Goal: Check status: Check status

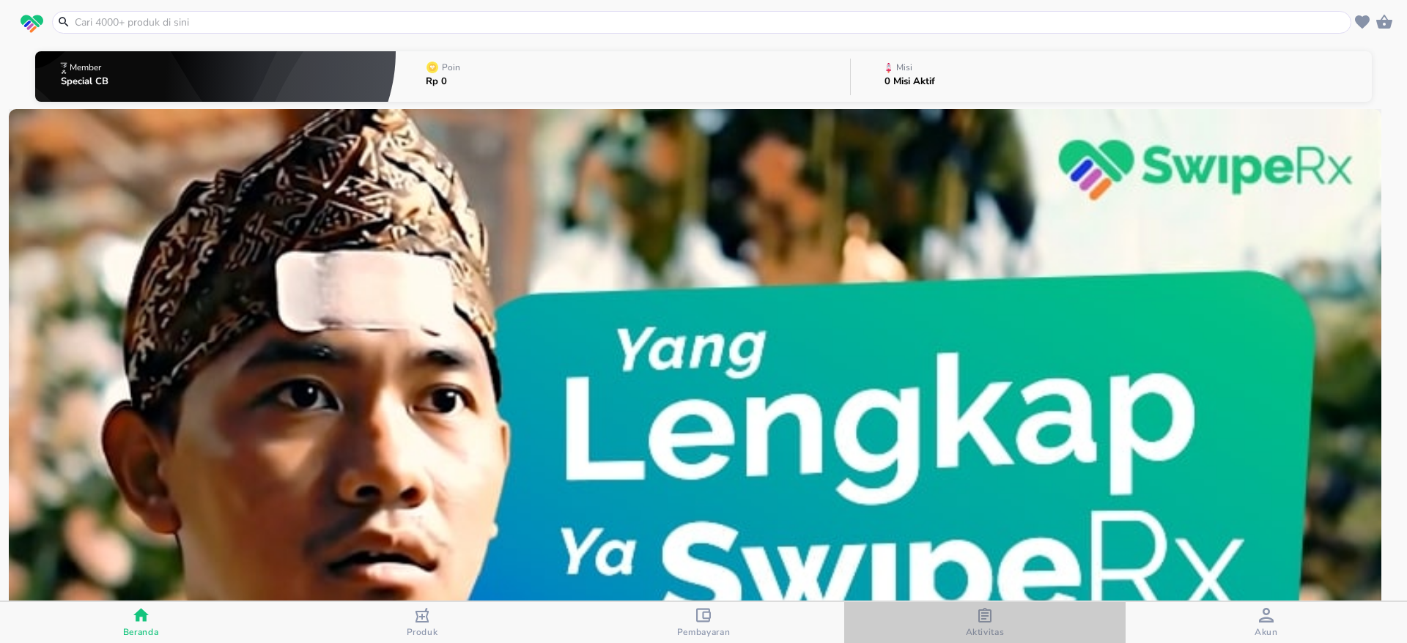
click at [990, 618] on icon "button" at bounding box center [984, 615] width 13 height 15
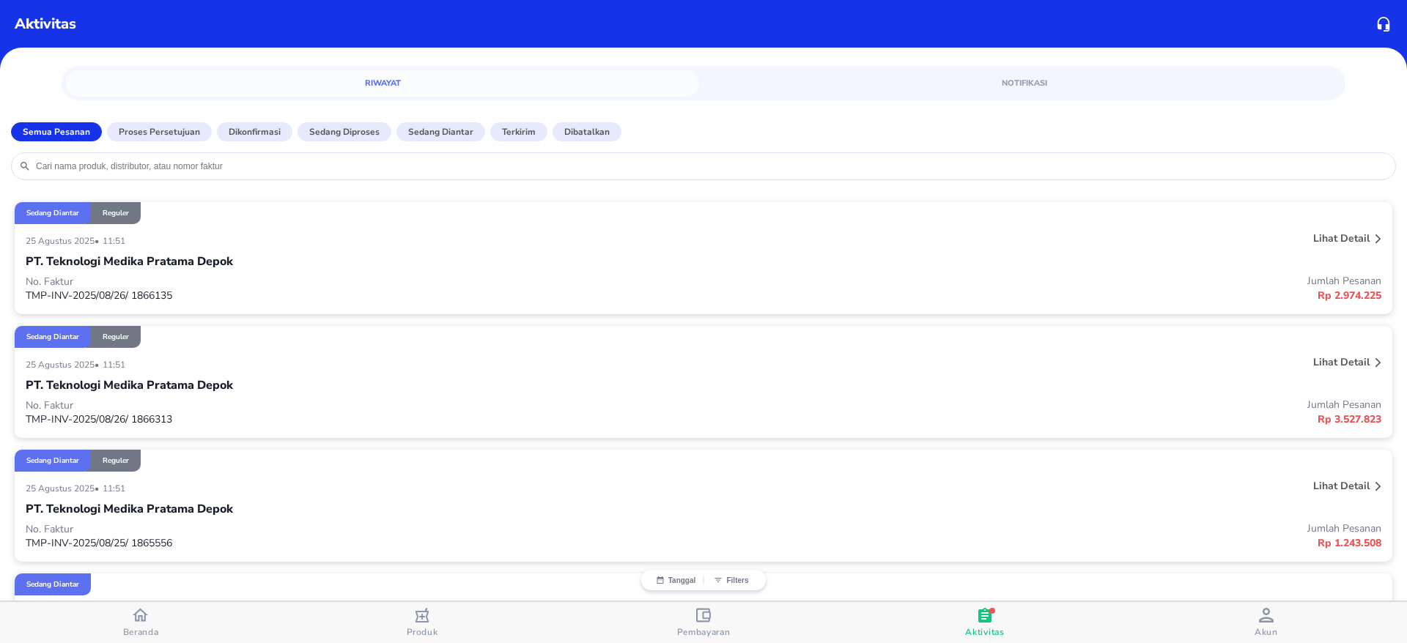
click at [1322, 236] on p "Lihat detail" at bounding box center [1341, 238] width 56 height 14
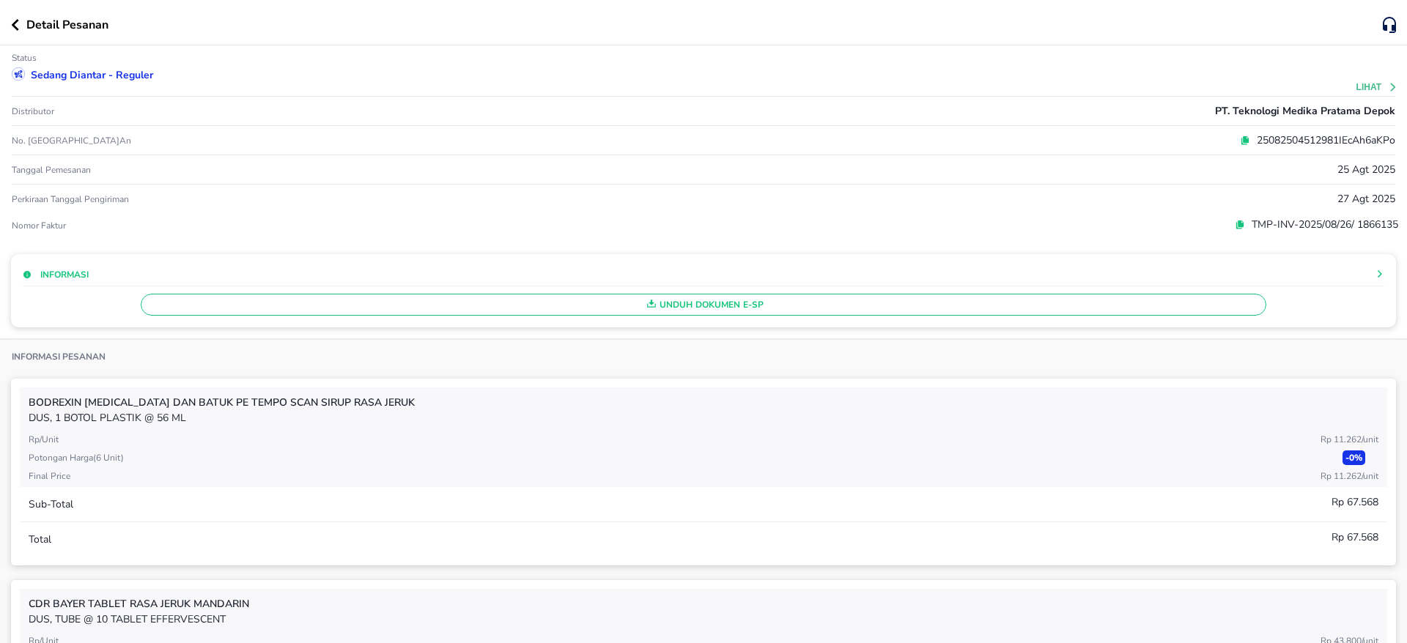
click at [1215, 138] on div "25082504512981IEcAh6aKPo" at bounding box center [933, 140] width 922 height 15
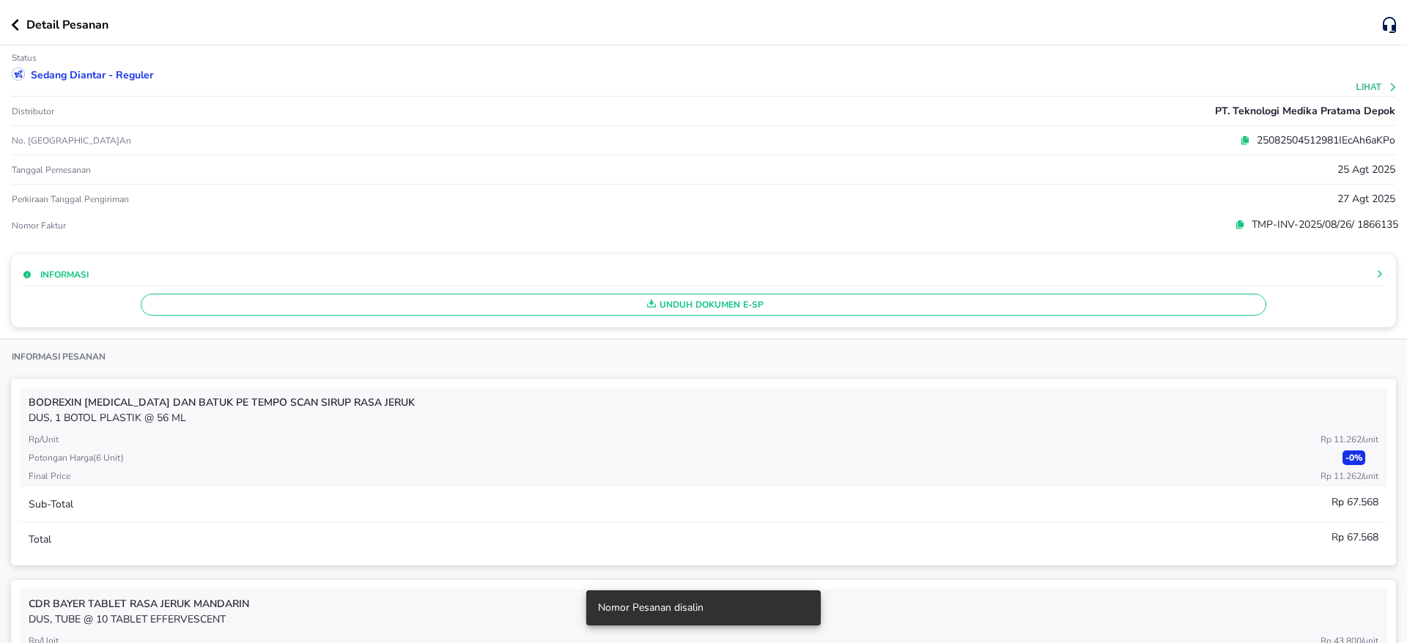
click at [1217, 137] on div "25082504512981IEcAh6aKPo" at bounding box center [933, 140] width 922 height 15
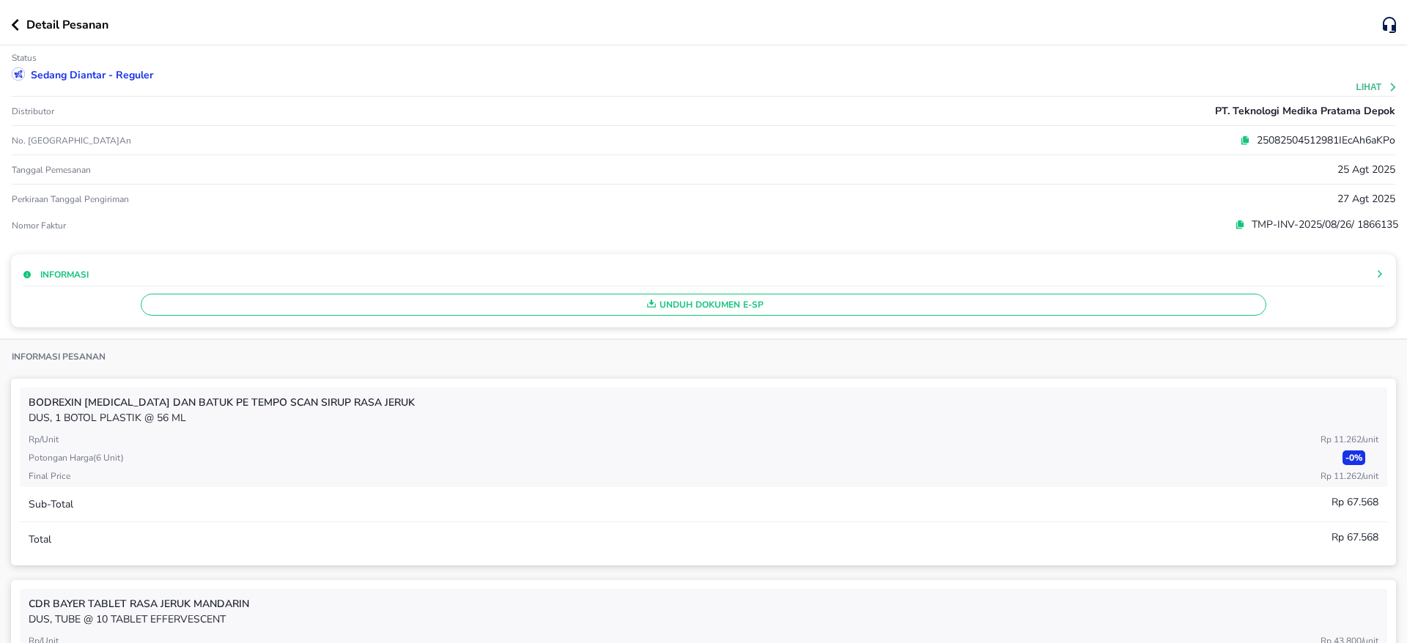
click at [1242, 137] on icon at bounding box center [1245, 139] width 6 height 7
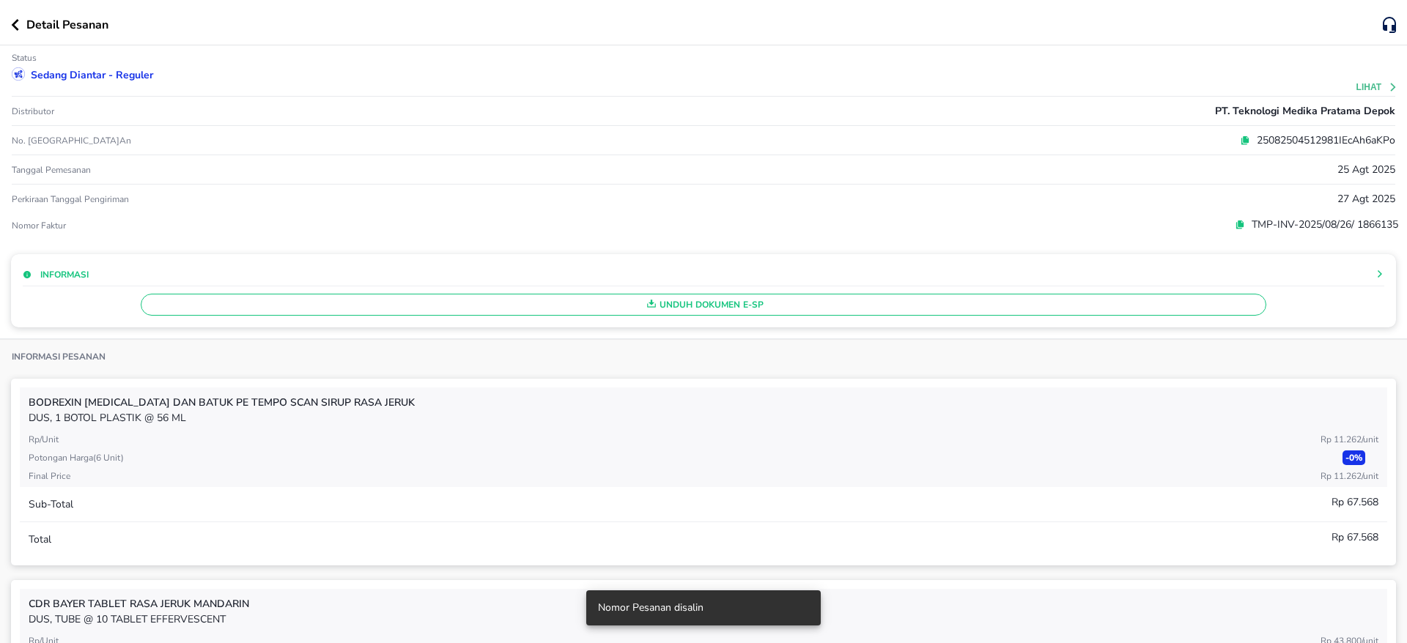
click at [9, 26] on div "Detail Pesanan" at bounding box center [703, 22] width 1407 height 45
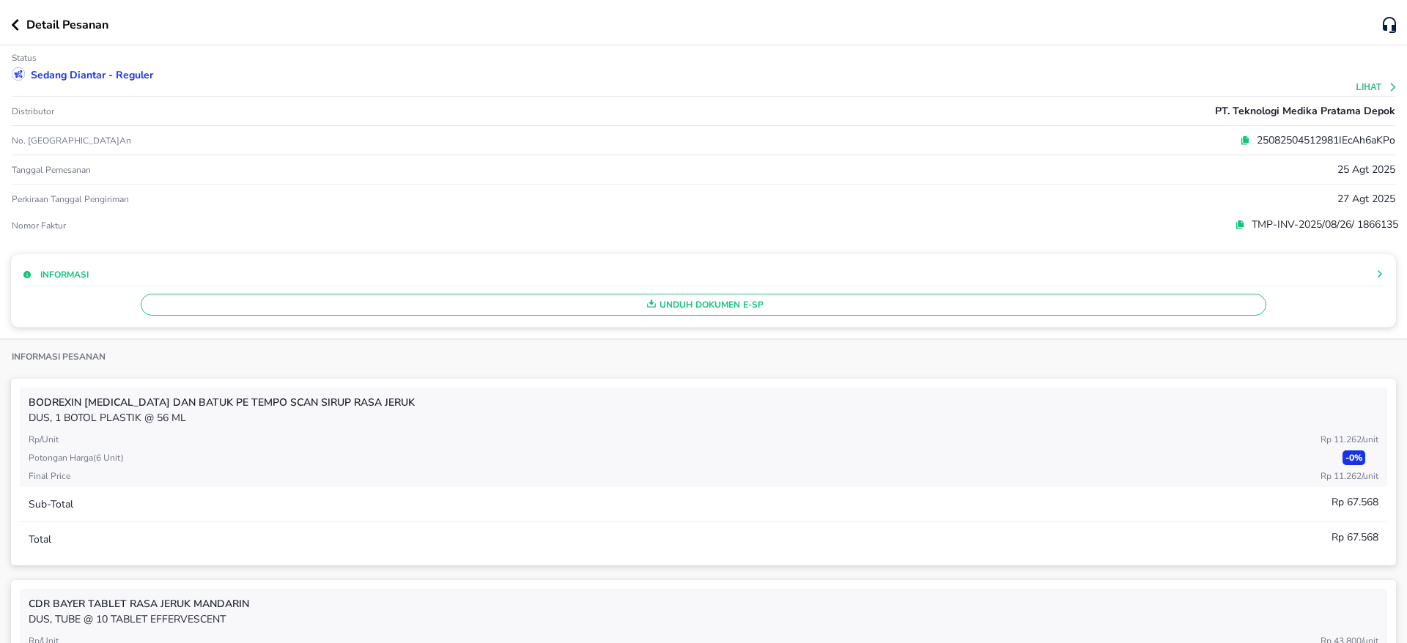
click at [4, 30] on div "Detail Pesanan" at bounding box center [703, 22] width 1407 height 45
click at [13, 21] on icon "button" at bounding box center [15, 25] width 8 height 12
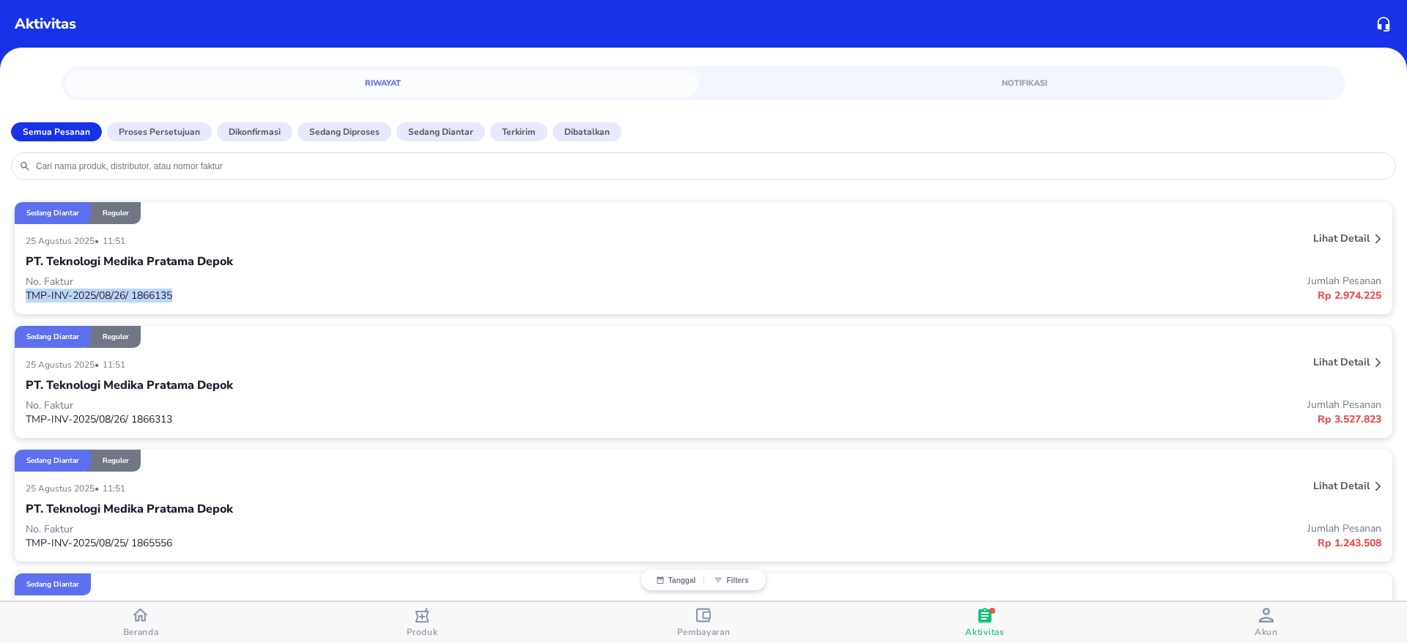
drag, startPoint x: 182, startPoint y: 297, endPoint x: 8, endPoint y: 292, distance: 173.7
click at [8, 292] on div "Sedang diantar Reguler [DATE] • 11:51 Lihat detail PT. Teknologi Medika Pratama…" at bounding box center [703, 512] width 1407 height 648
copy p "TMP-INV-2025/08/26/ 1866135"
drag, startPoint x: 190, startPoint y: 419, endPoint x: 18, endPoint y: 419, distance: 172.9
click at [18, 419] on div "[DATE] • 11:51 Lihat detail PT. Teknologi Medika Pratama Depok No. Faktur TMP-I…" at bounding box center [703, 393] width 1377 height 90
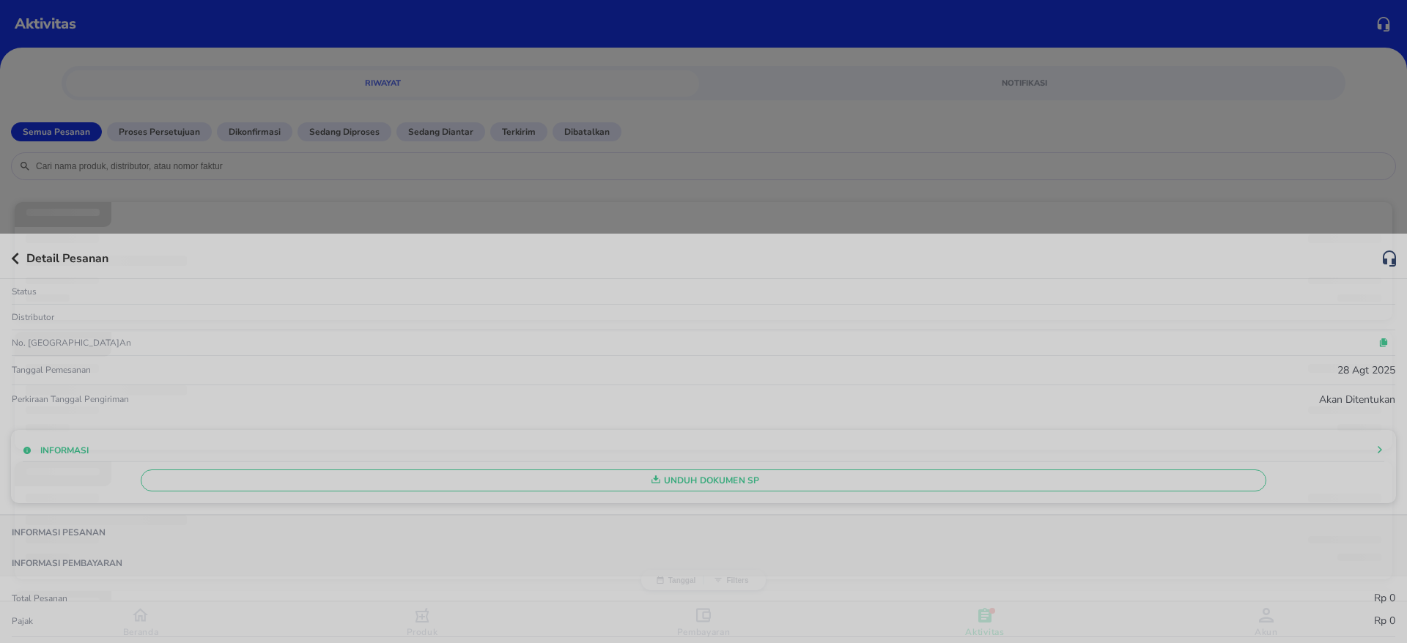
copy p "TMP-INV-2025/08/26/ 1866313"
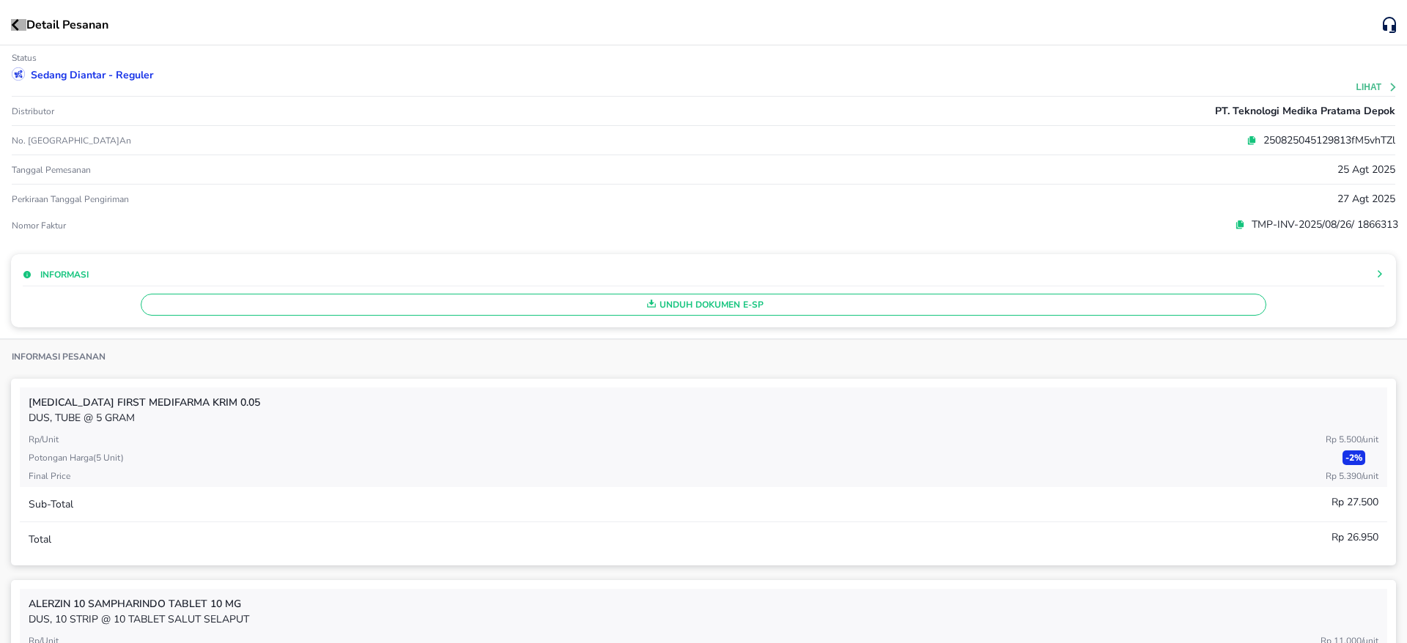
click at [15, 26] on icon "button" at bounding box center [15, 25] width 7 height 12
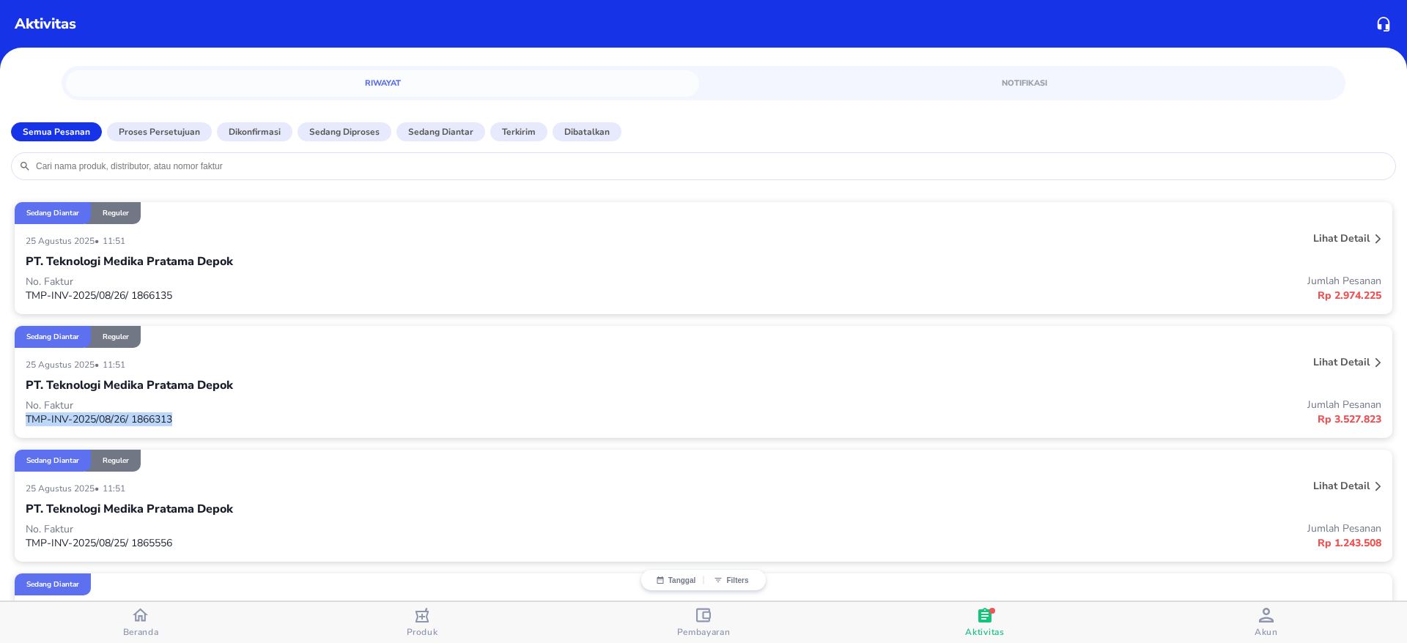
drag, startPoint x: 177, startPoint y: 415, endPoint x: 17, endPoint y: 426, distance: 160.8
click at [17, 426] on div "[DATE] • 11:51 Lihat detail PT. Teknologi Medika Pratama Depok No. Faktur TMP-I…" at bounding box center [703, 393] width 1377 height 90
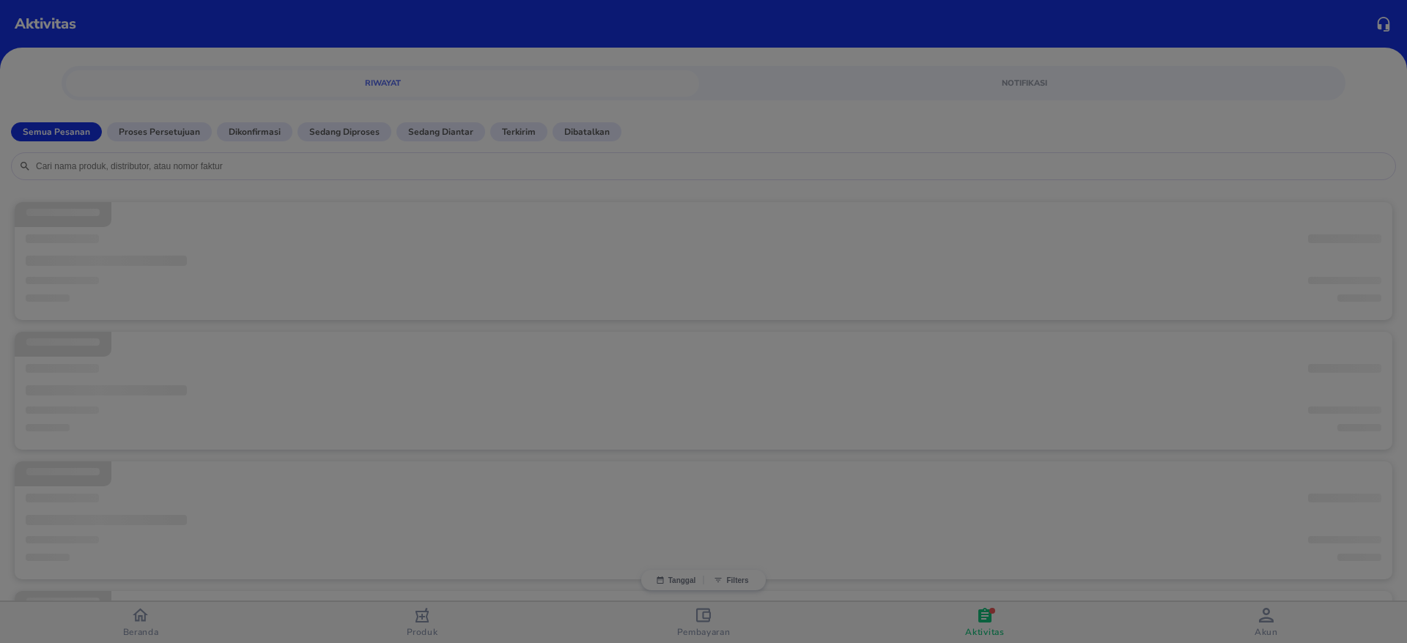
copy p "TMP-INV-2025/08/26/ 1866313"
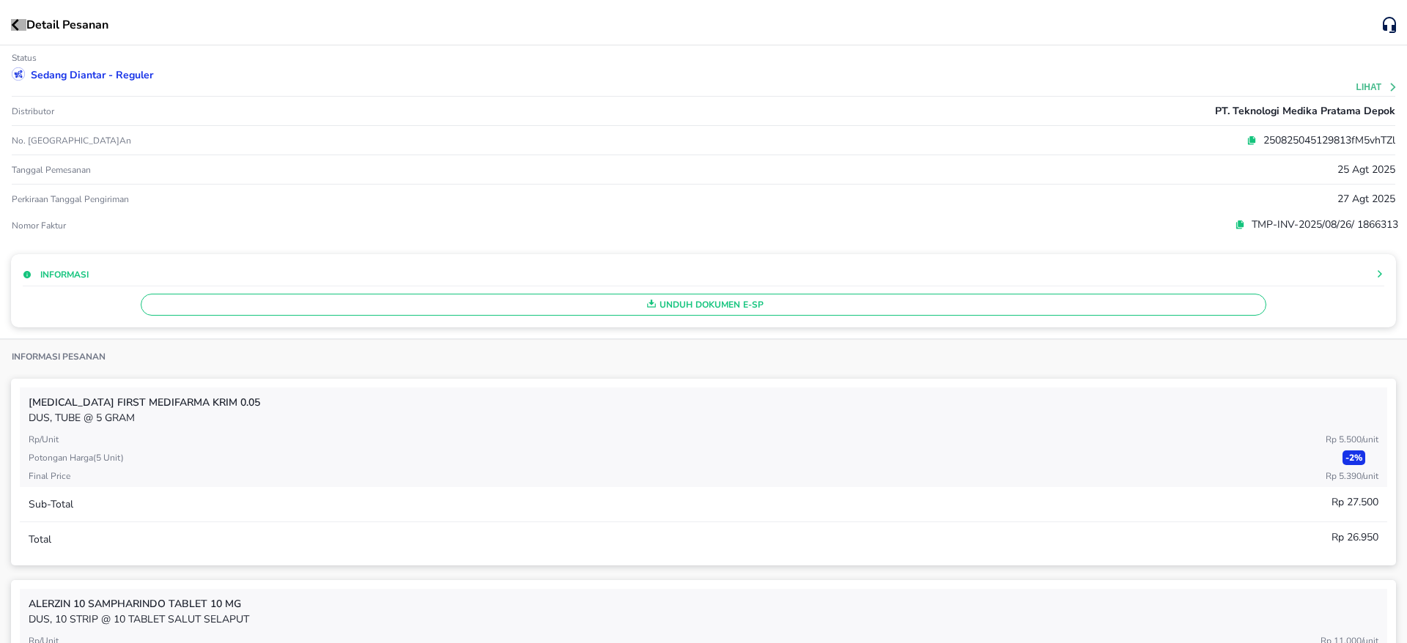
click at [15, 26] on icon "button" at bounding box center [15, 25] width 7 height 12
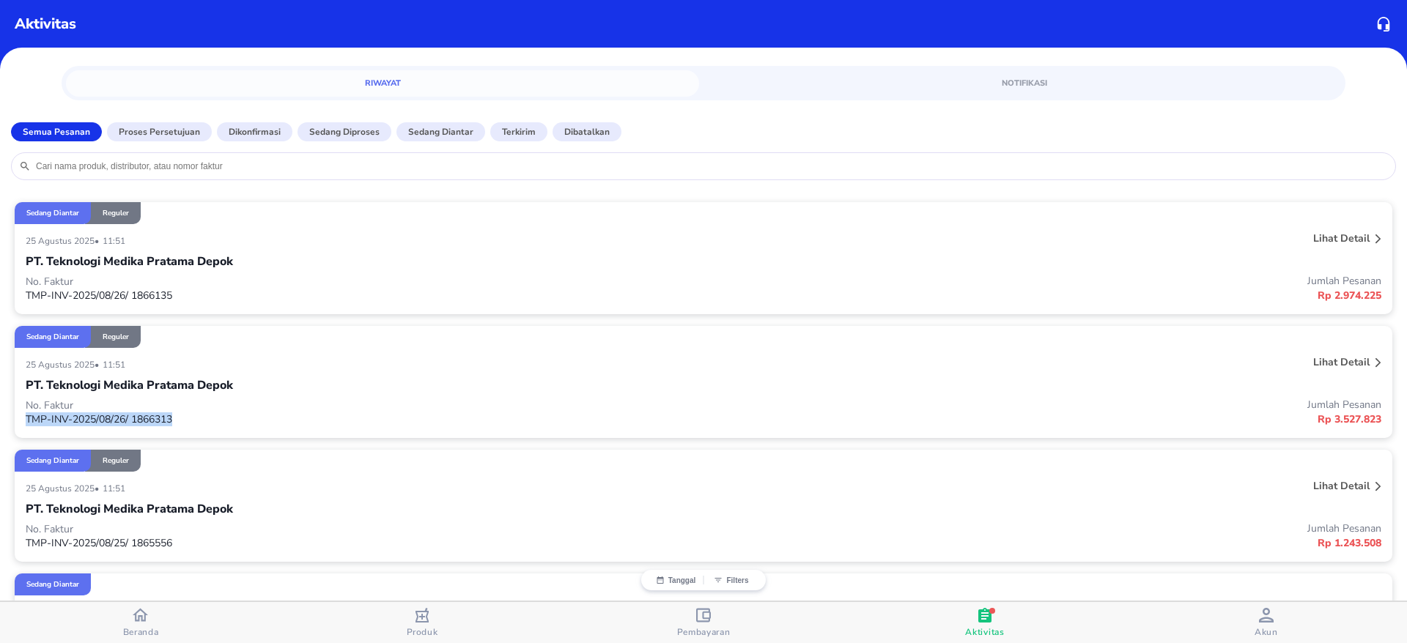
drag, startPoint x: 179, startPoint y: 420, endPoint x: 26, endPoint y: 425, distance: 153.9
click at [26, 425] on p "TMP-INV-2025/08/26/ 1866313" at bounding box center [365, 419] width 678 height 14
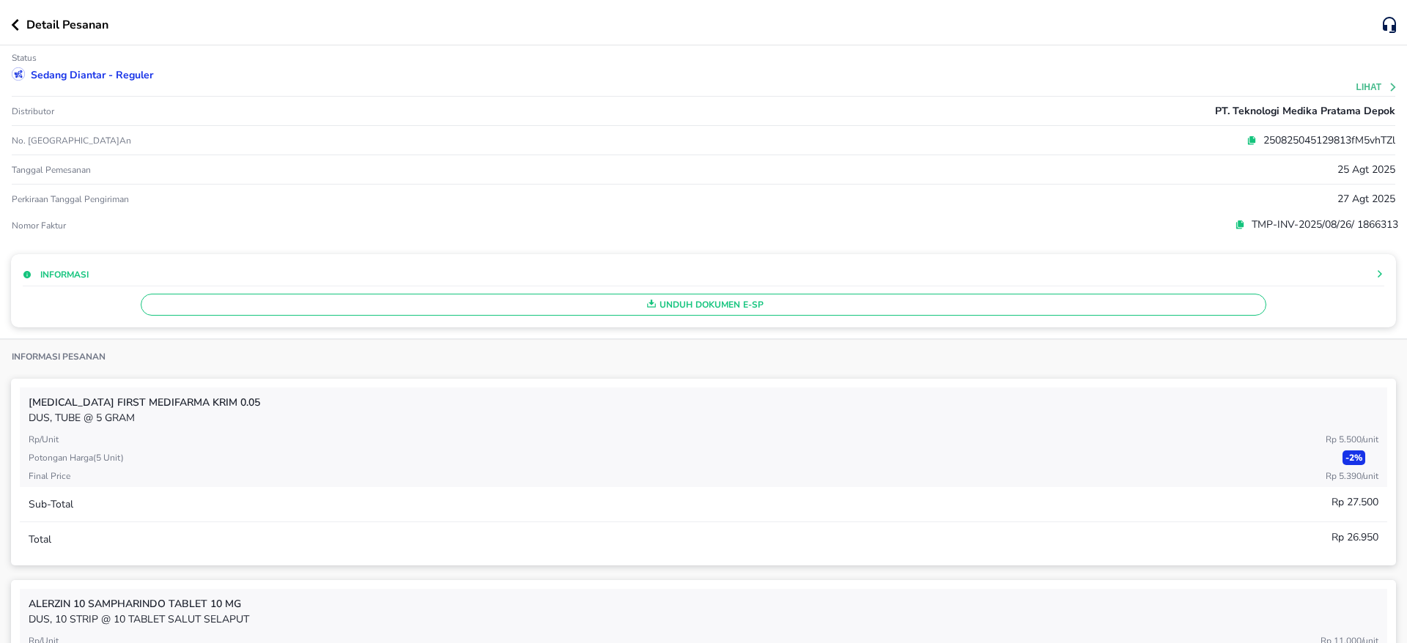
click at [7, 21] on div "Detail Pesanan" at bounding box center [703, 22] width 1407 height 45
click at [22, 21] on button "button" at bounding box center [18, 25] width 15 height 12
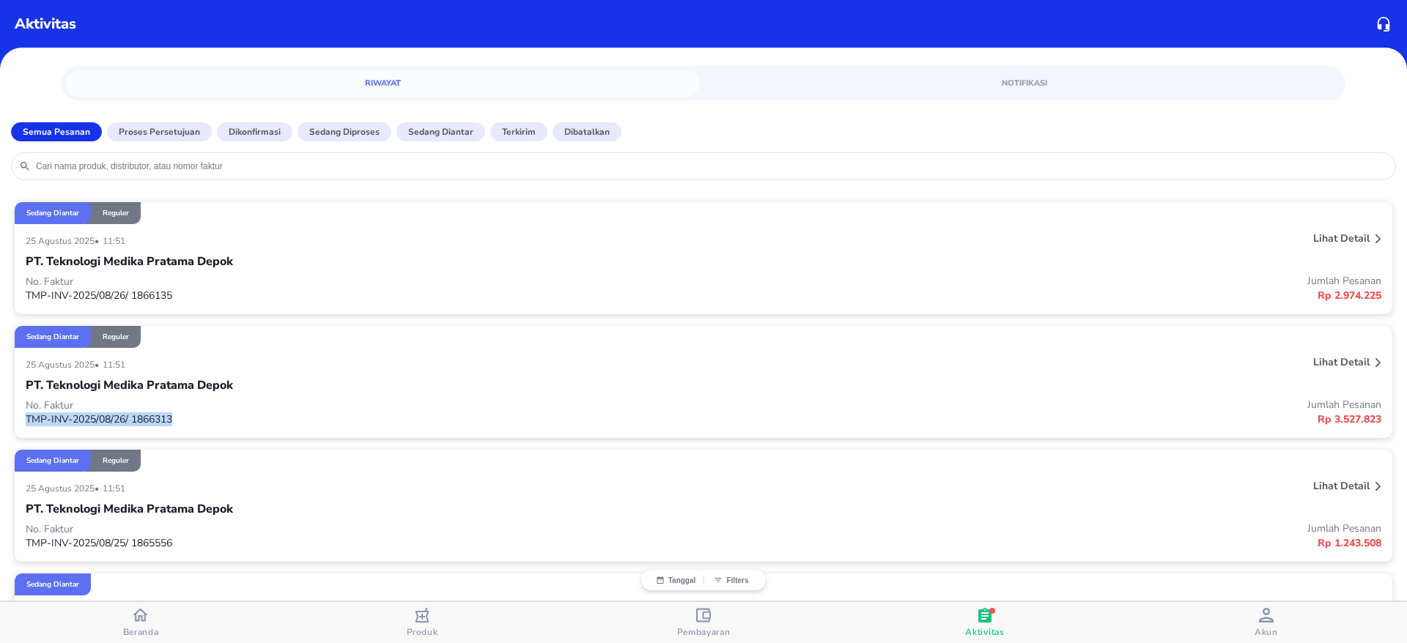
drag, startPoint x: 25, startPoint y: 418, endPoint x: 199, endPoint y: 418, distance: 174.3
click at [199, 418] on div "[DATE] • 11:51 Lihat detail PT. Teknologi Medika Pratama Depok No. Faktur TMP-I…" at bounding box center [703, 393] width 1377 height 90
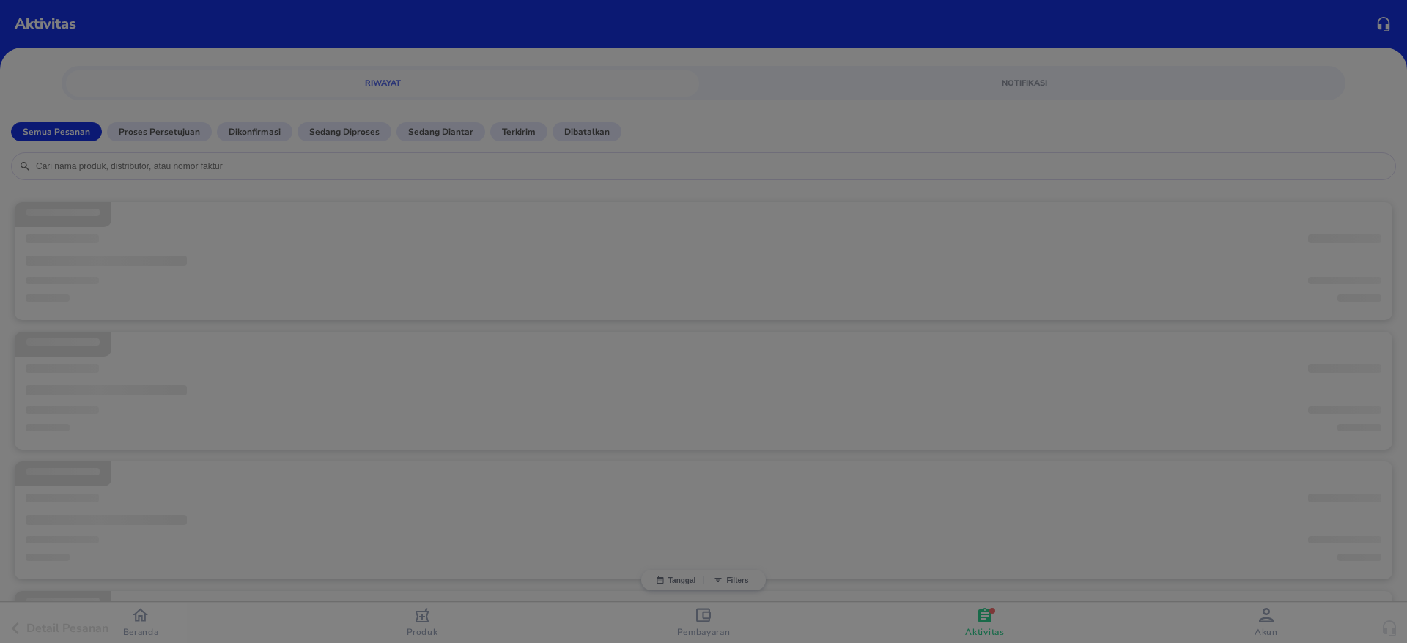
copy p "TMP-INV-2025/08/26/ 1866313"
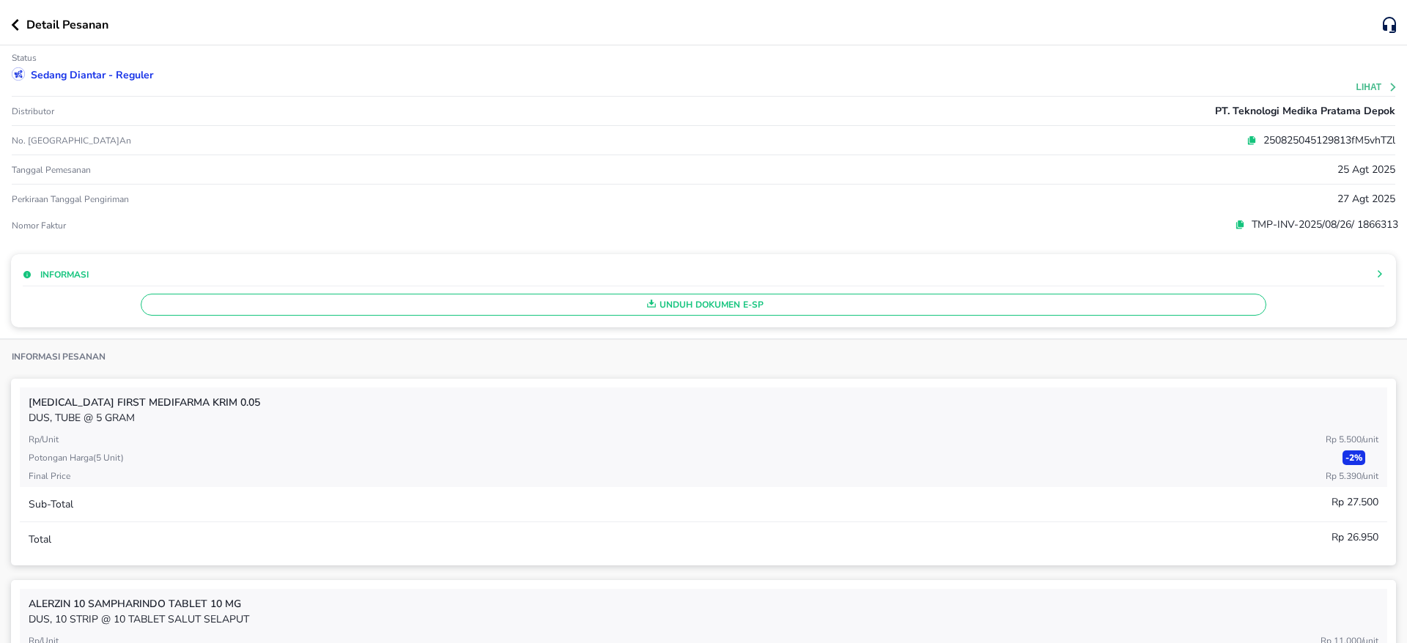
click at [1, 21] on div "Detail Pesanan" at bounding box center [703, 22] width 1407 height 45
click at [13, 23] on icon "button" at bounding box center [15, 25] width 8 height 12
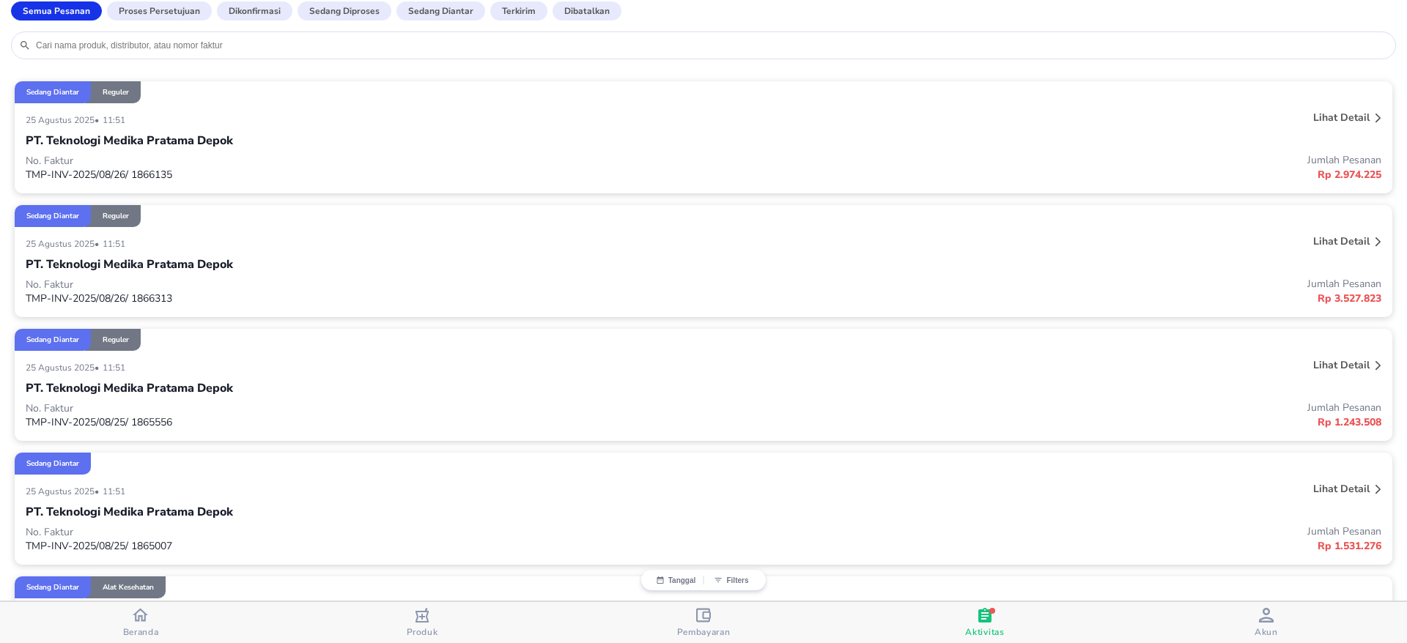
scroll to position [220, 0]
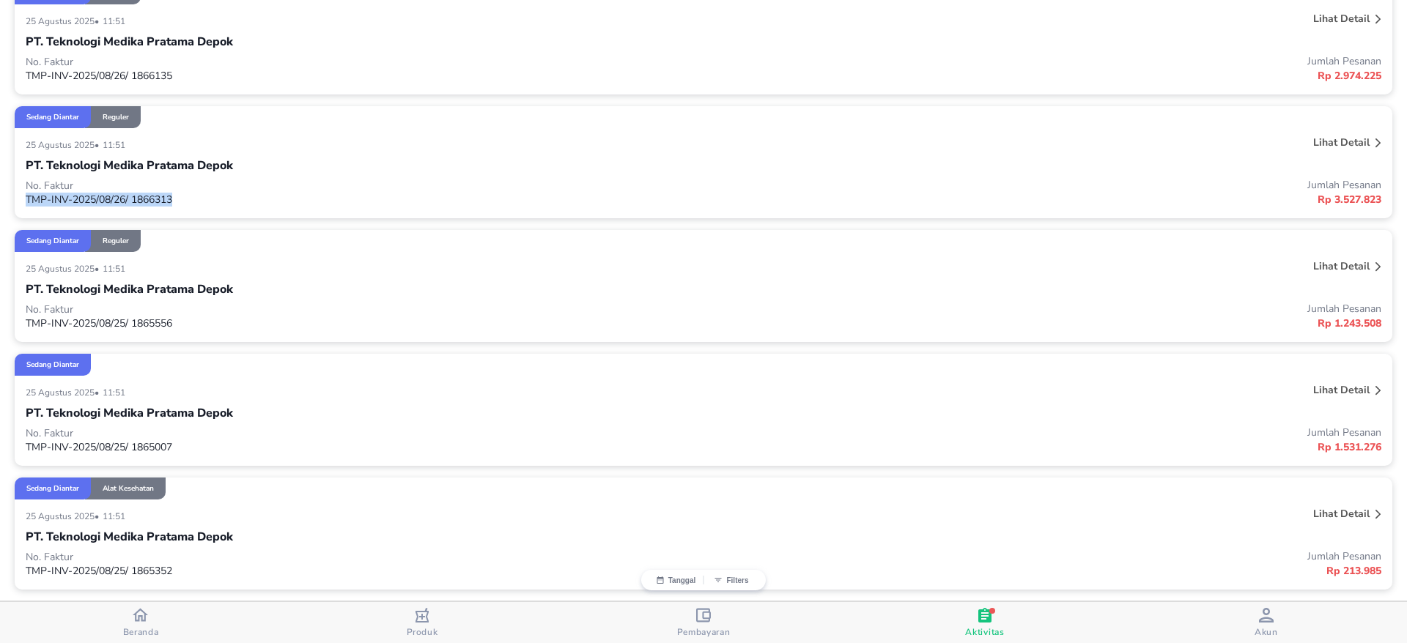
drag, startPoint x: 185, startPoint y: 199, endPoint x: 27, endPoint y: 202, distance: 158.3
click at [27, 202] on p "TMP-INV-2025/08/26/ 1866313" at bounding box center [365, 200] width 678 height 14
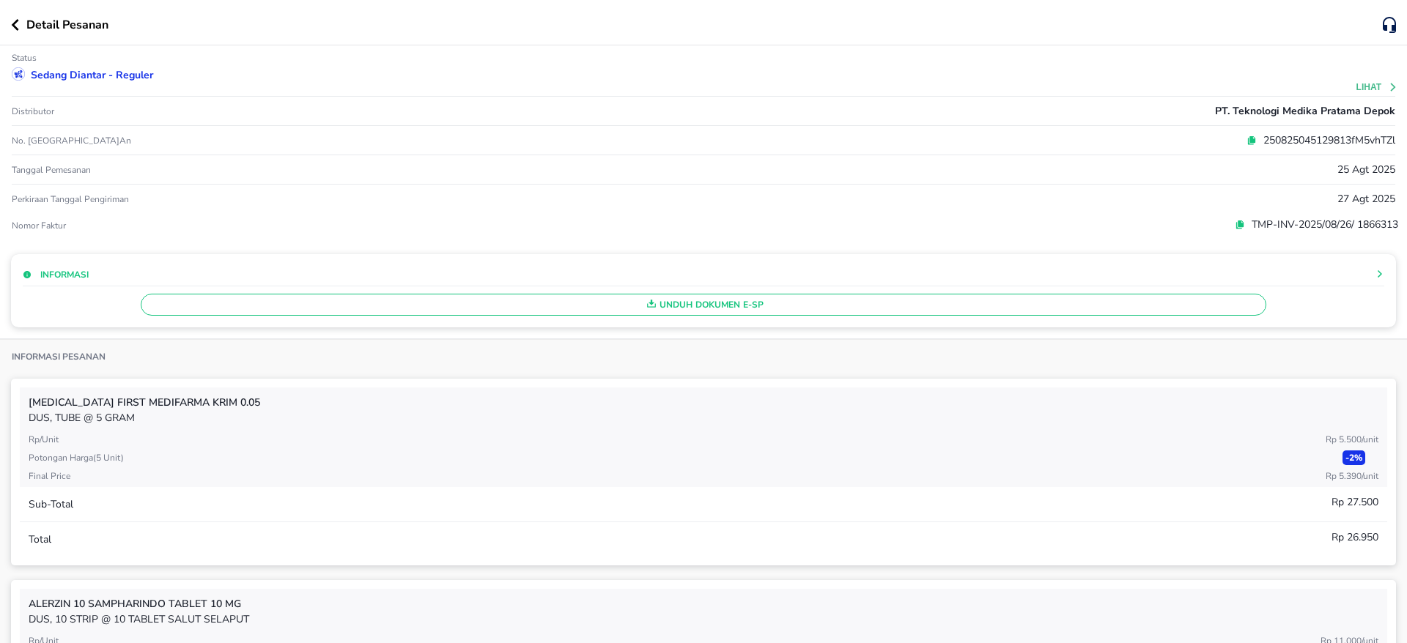
click at [26, 29] on p "Detail Pesanan" at bounding box center [67, 25] width 82 height 18
click at [15, 31] on div "Detail Pesanan" at bounding box center [696, 25] width 1371 height 18
click at [5, 27] on div "Detail Pesanan" at bounding box center [703, 22] width 1407 height 45
click at [11, 23] on icon "button" at bounding box center [15, 25] width 8 height 12
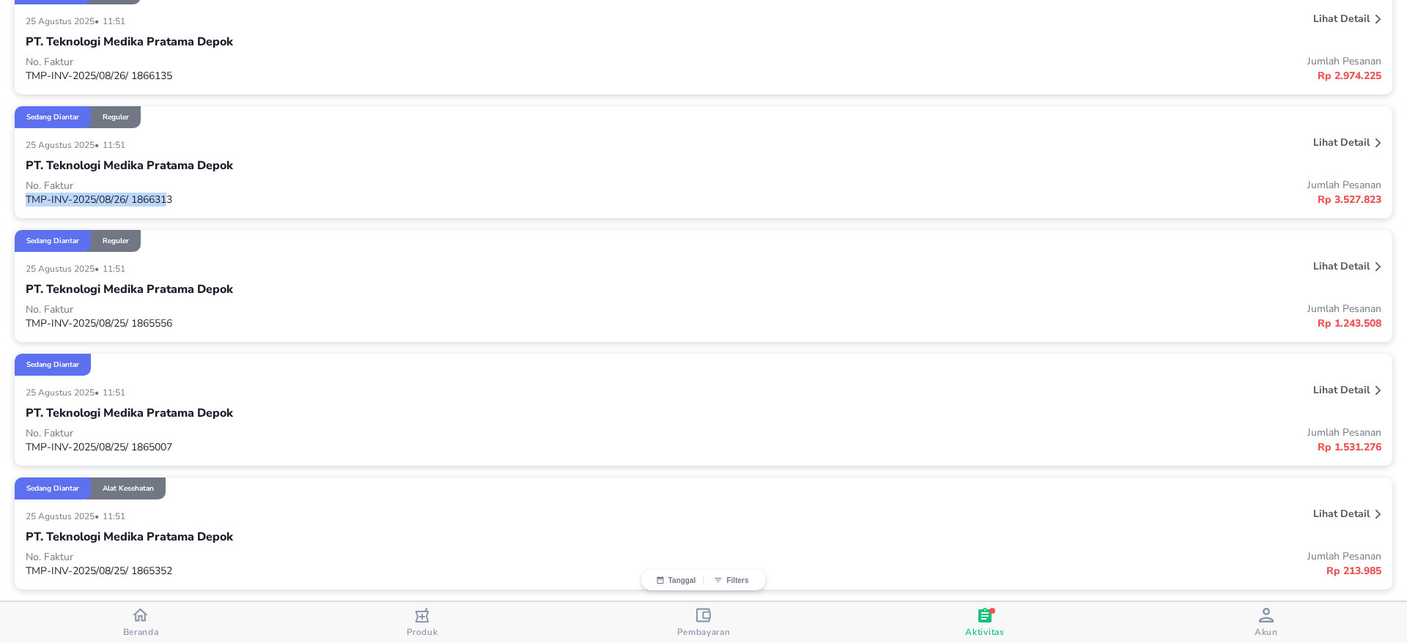
drag, startPoint x: 27, startPoint y: 202, endPoint x: 167, endPoint y: 201, distance: 139.9
click at [167, 201] on p "TMP-INV-2025/08/26/ 1866313" at bounding box center [365, 200] width 678 height 14
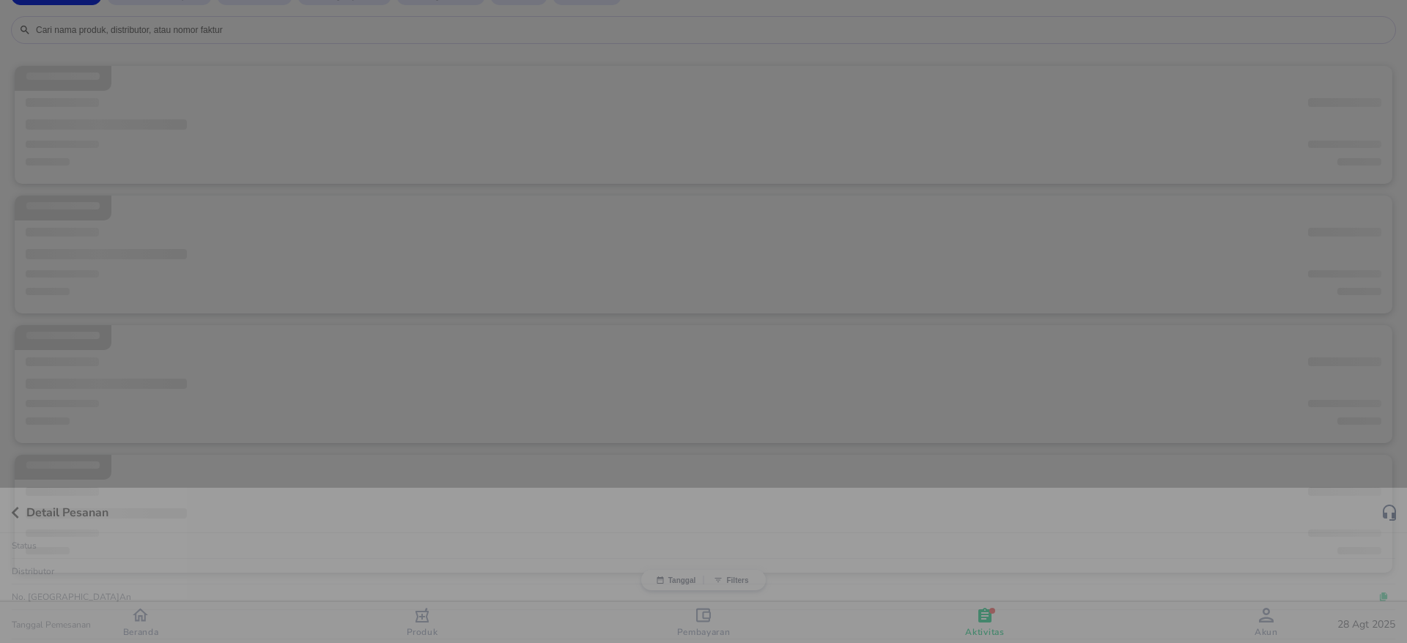
copy p "TMP-INV-2025/08/26/ 186631"
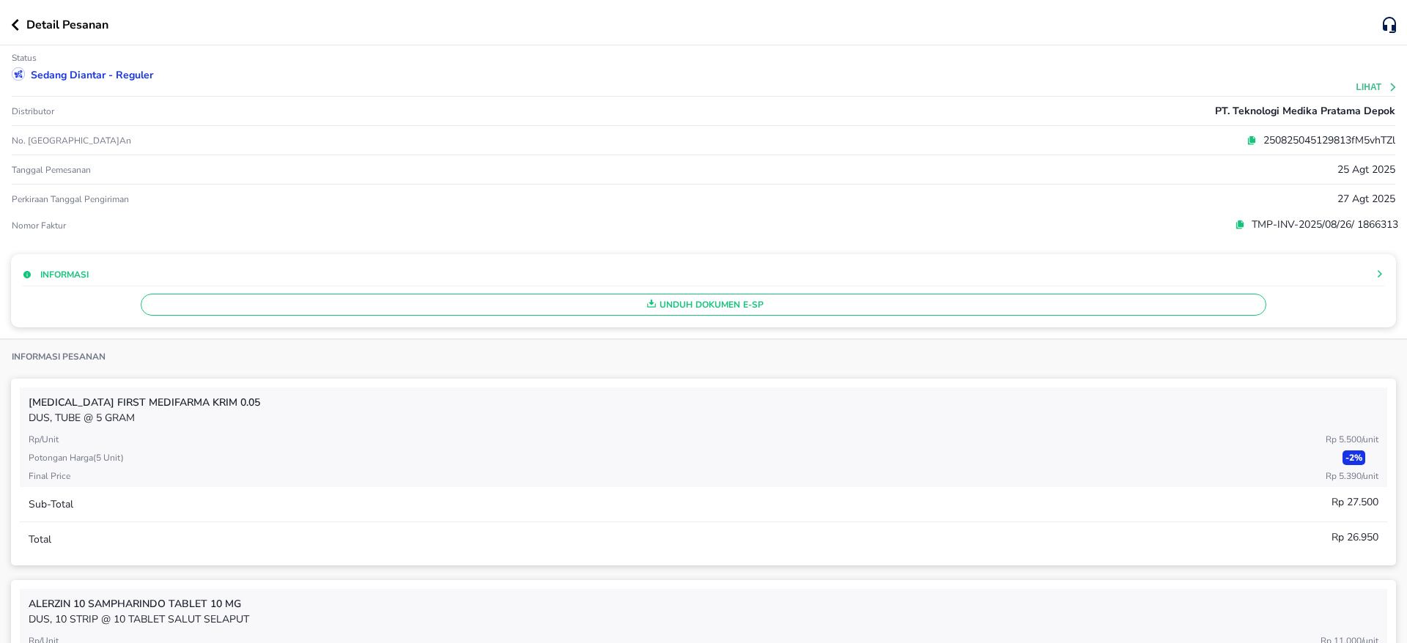
click at [18, 27] on icon "button" at bounding box center [15, 25] width 8 height 12
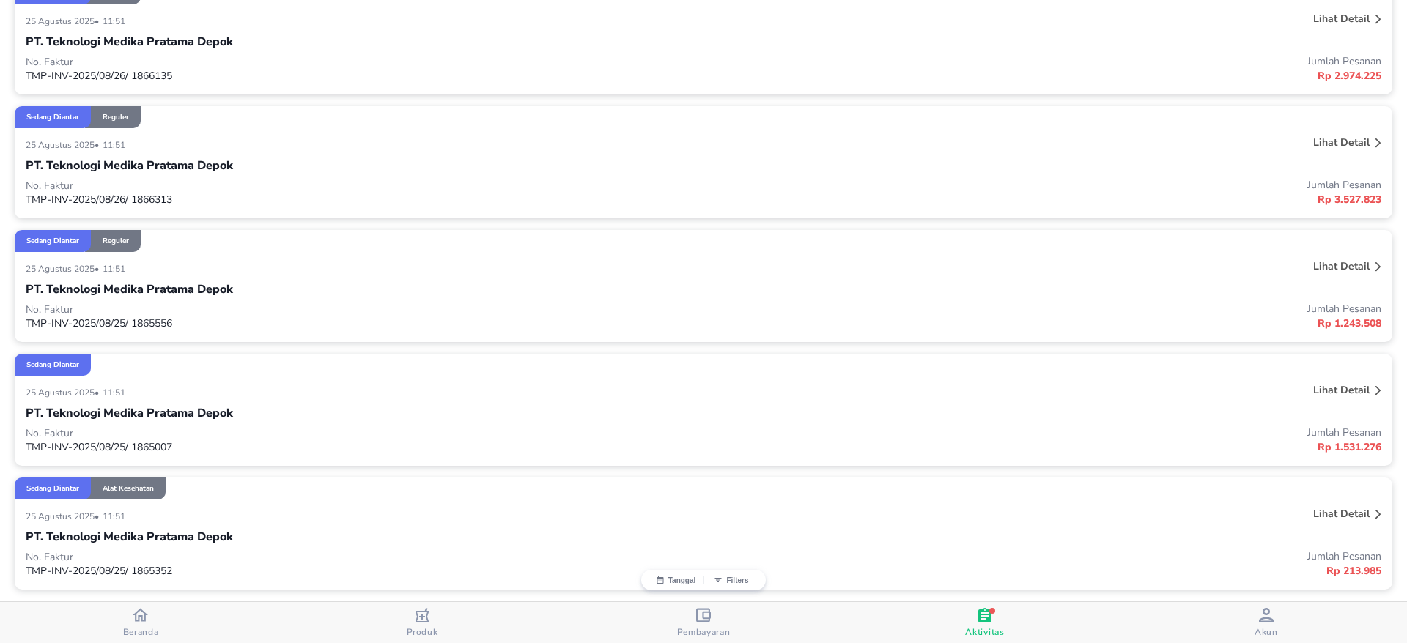
click at [89, 198] on p "TMP-INV-2025/08/26/ 1866313" at bounding box center [365, 200] width 678 height 14
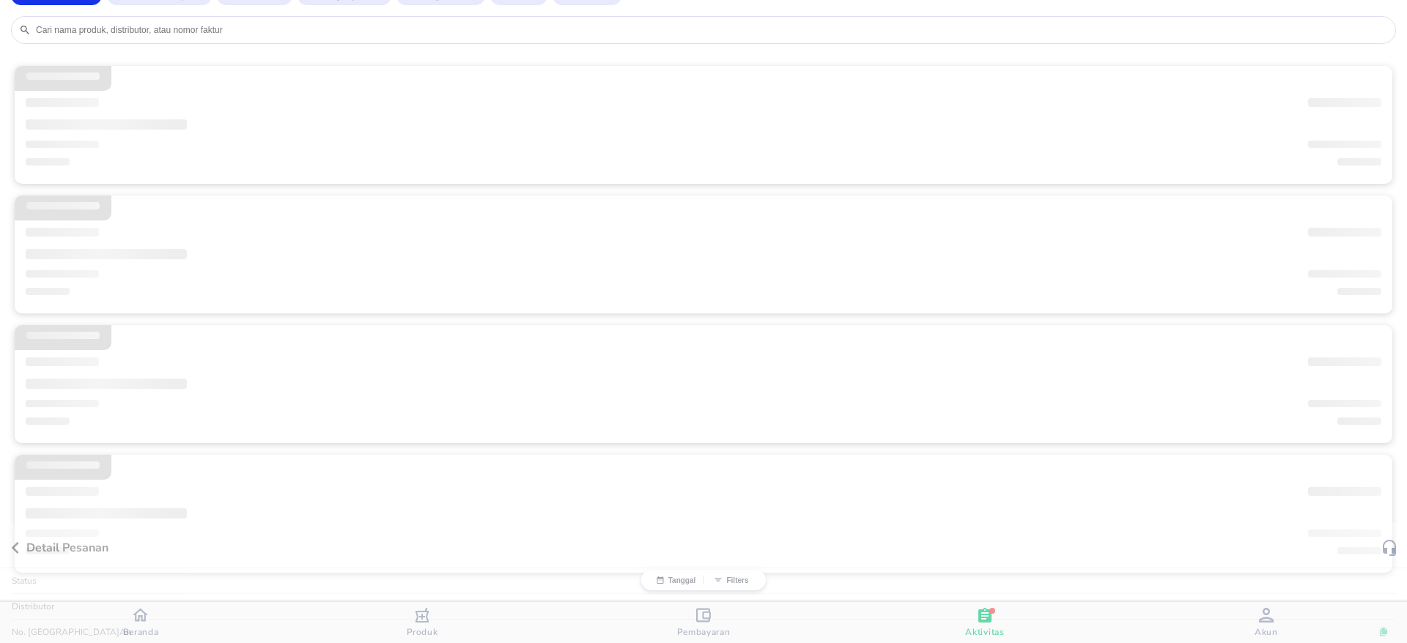
click at [89, 198] on div at bounding box center [703, 321] width 1407 height 643
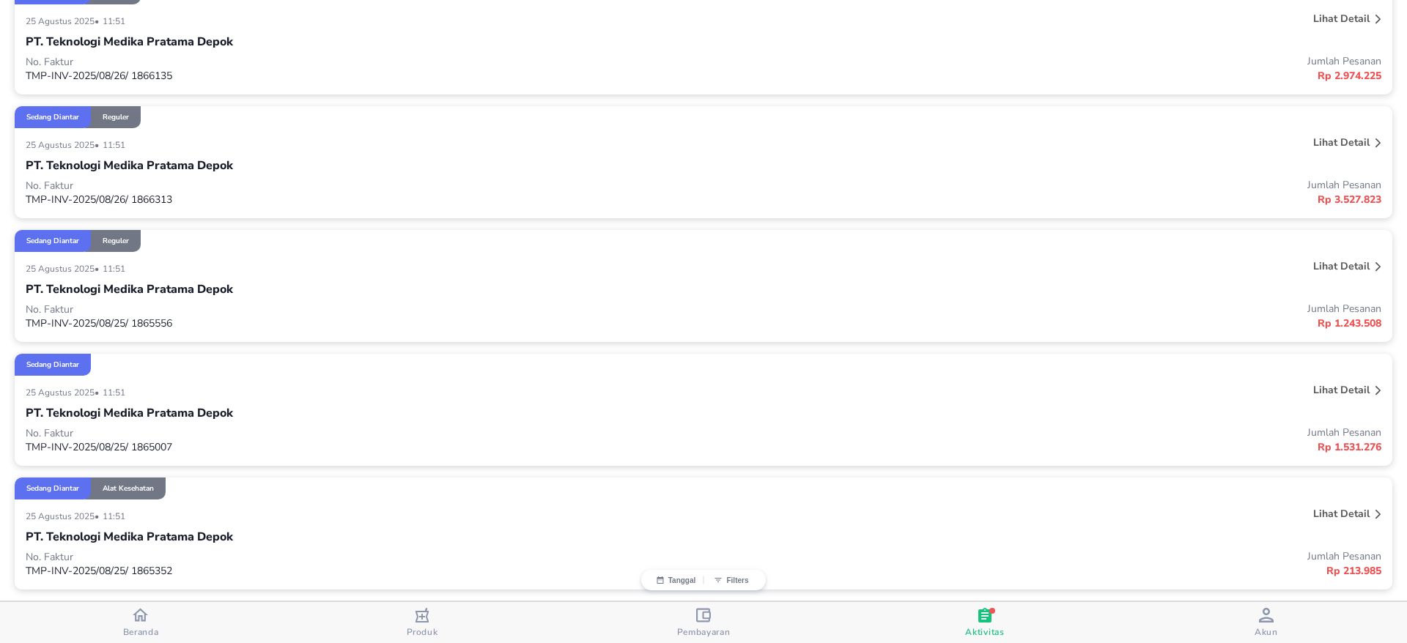
click at [103, 205] on p "TMP-INV-2025/08/26/ 1866313" at bounding box center [365, 200] width 678 height 14
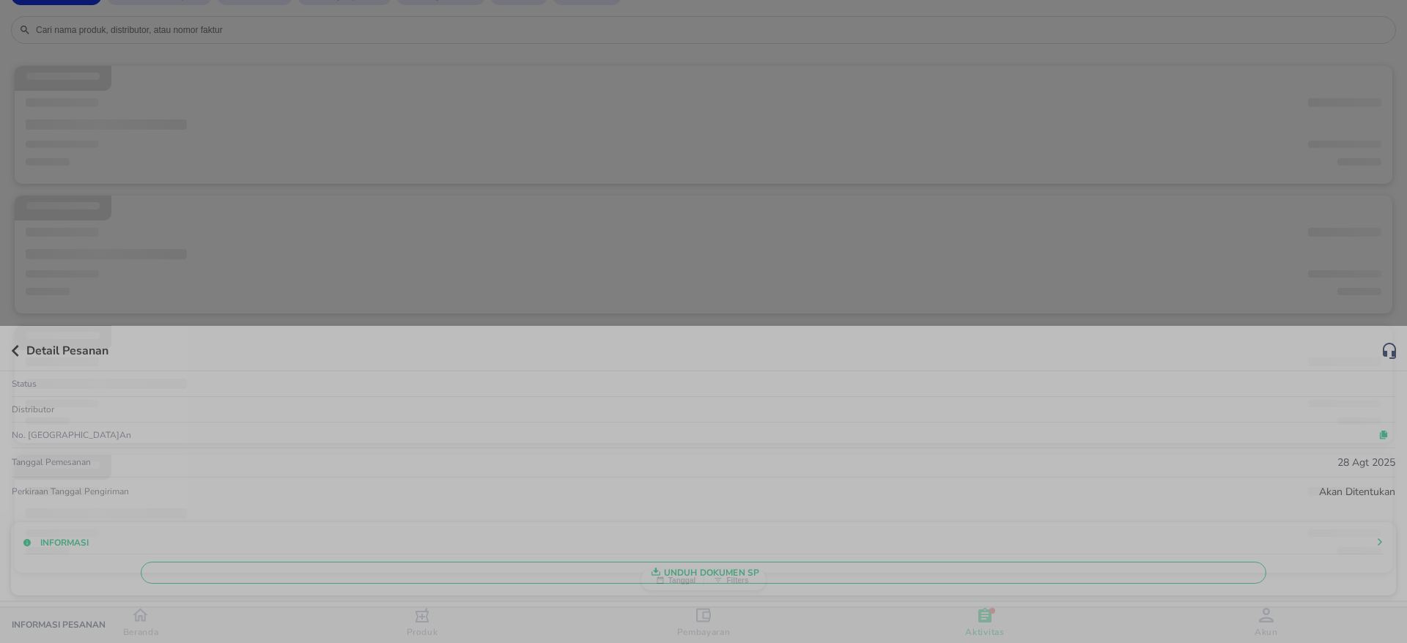
click at [103, 205] on div at bounding box center [703, 321] width 1407 height 643
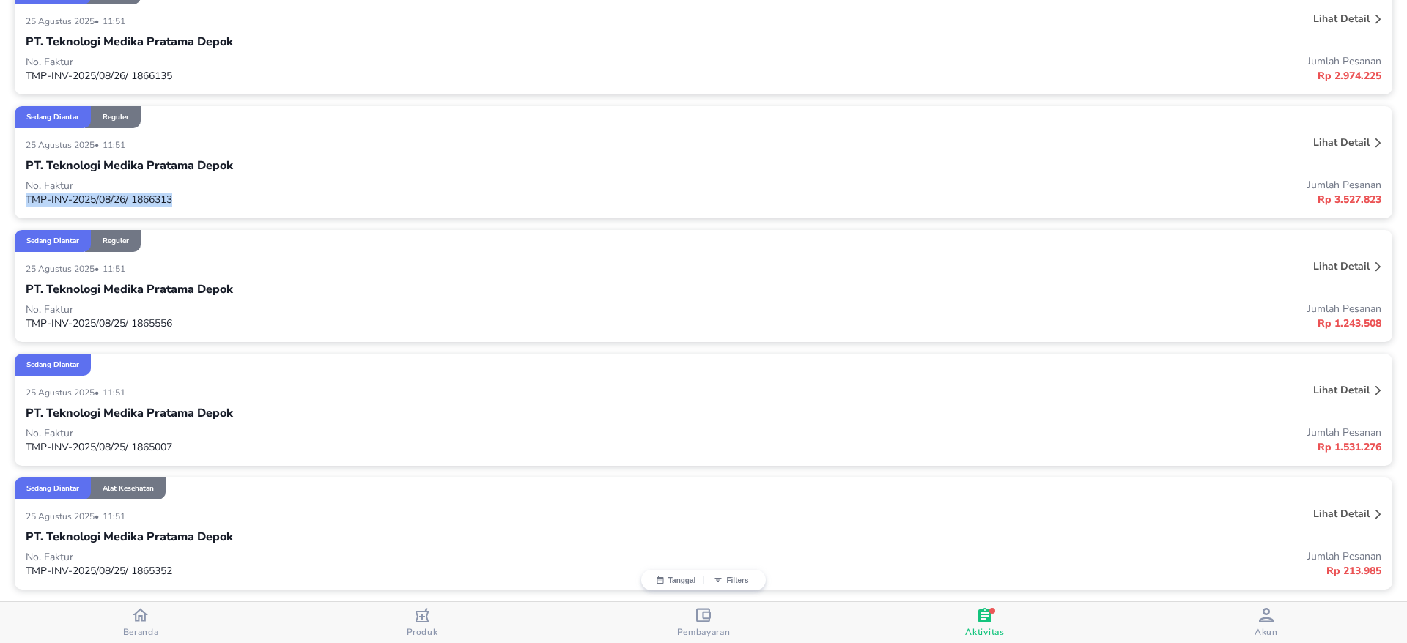
drag, startPoint x: 177, startPoint y: 202, endPoint x: 26, endPoint y: 212, distance: 152.0
click at [26, 212] on div "[DATE] • 11:51 Lihat detail PT. Teknologi Medika Pratama Depok No. Faktur TMP-I…" at bounding box center [703, 173] width 1377 height 90
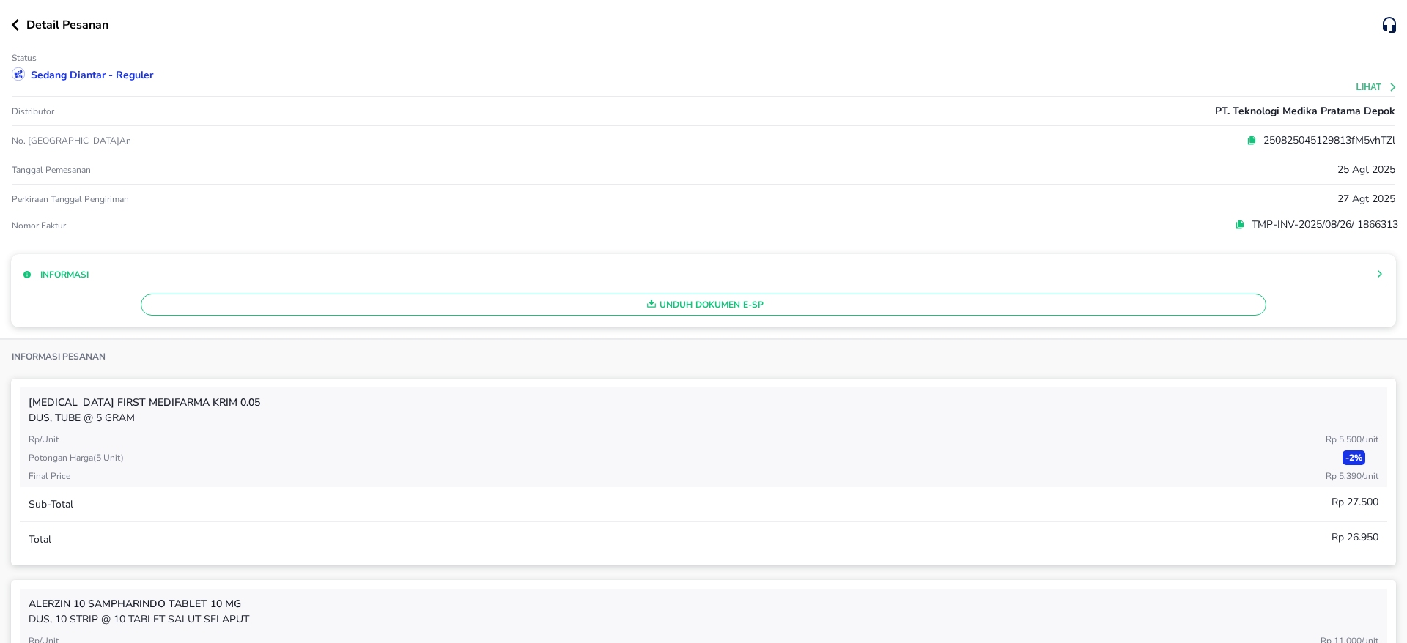
click at [1245, 224] on p "TMP-INV-2025/08/26/ 1866313" at bounding box center [1321, 224] width 153 height 15
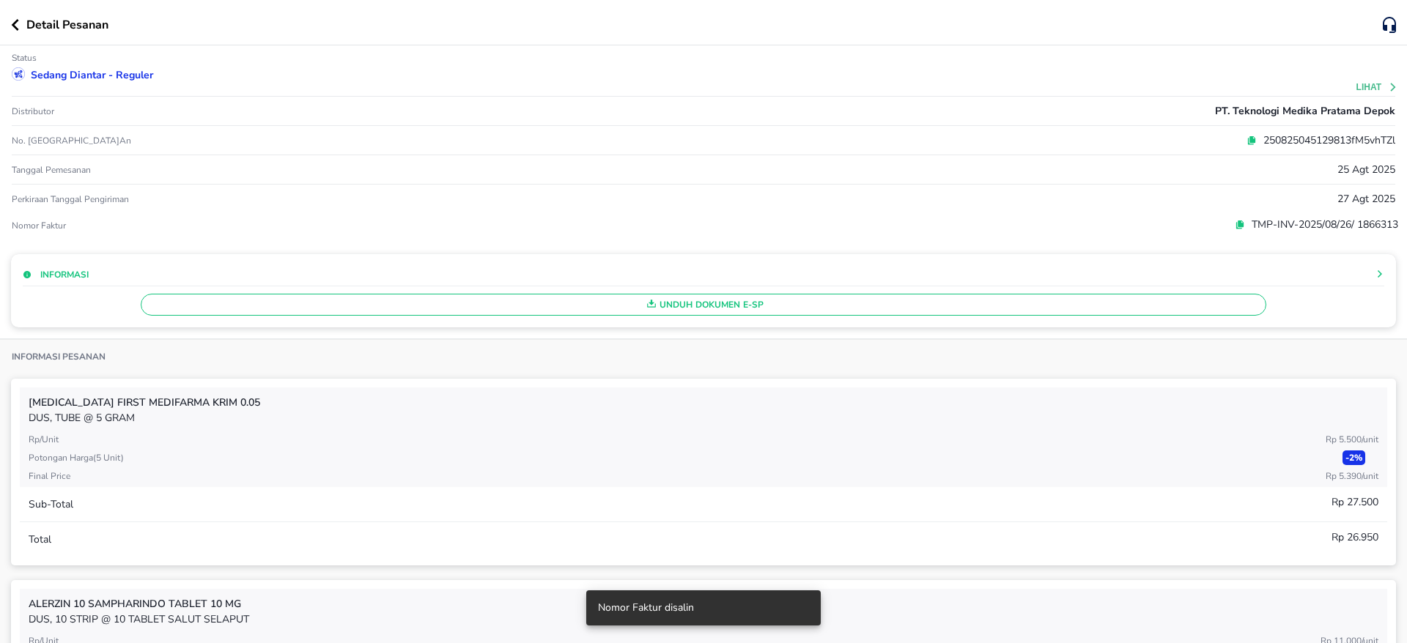
click at [22, 29] on button "button" at bounding box center [18, 25] width 15 height 12
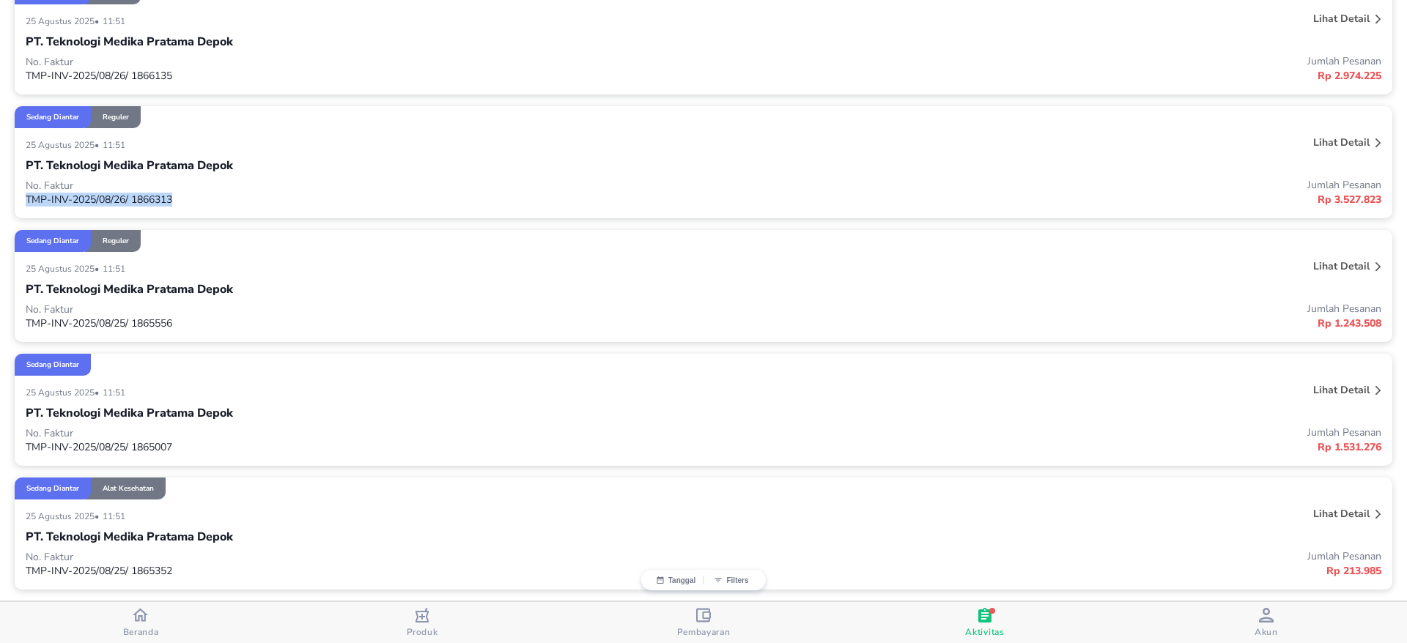
copy p "TMP-INV-2025/08/26/ 1866313"
drag, startPoint x: 185, startPoint y: 209, endPoint x: 4, endPoint y: 200, distance: 181.2
click at [4, 200] on div "Sedang diantar Reguler [DATE] • 11:51 Lihat detail PT. Teknologi Medika Pratama…" at bounding box center [703, 292] width 1407 height 648
copy p "TMP-INV-2025/08/25/ 1865556"
drag, startPoint x: 185, startPoint y: 322, endPoint x: 20, endPoint y: 327, distance: 165.6
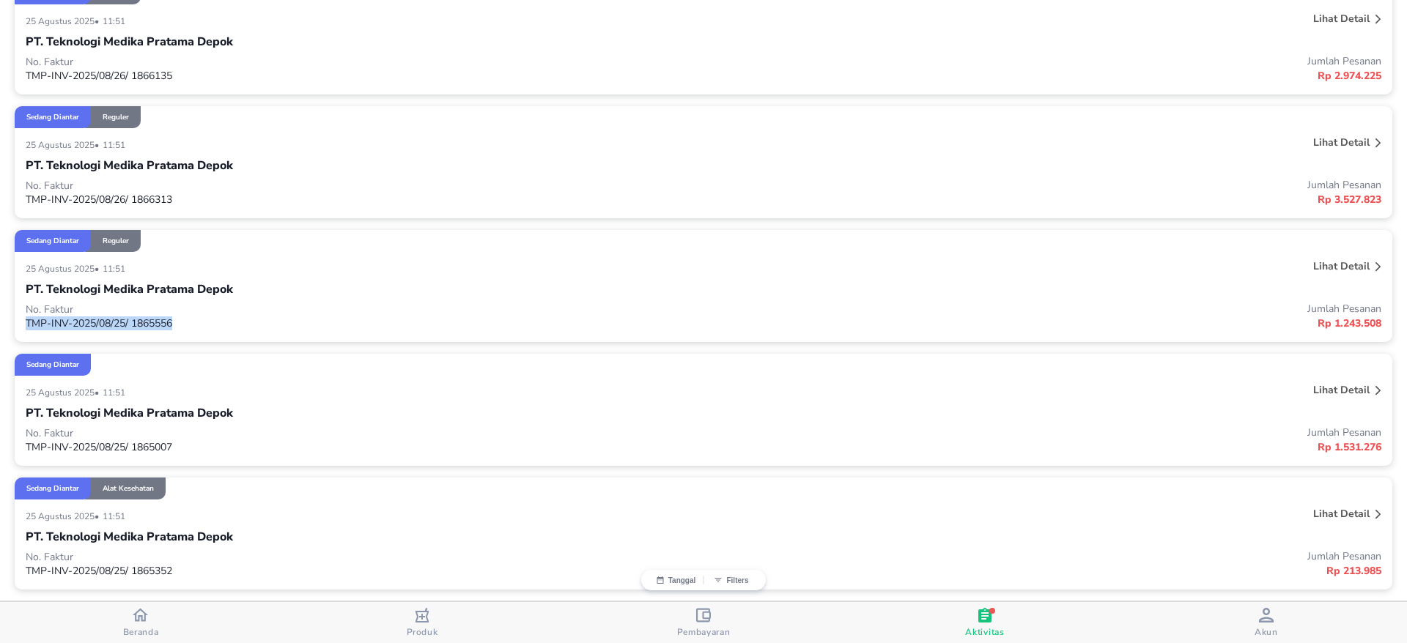
click at [20, 327] on div "[DATE] • 11:51 Lihat detail PT. Teknologi Medika Pratama Depok No. Faktur TMP-I…" at bounding box center [703, 297] width 1377 height 90
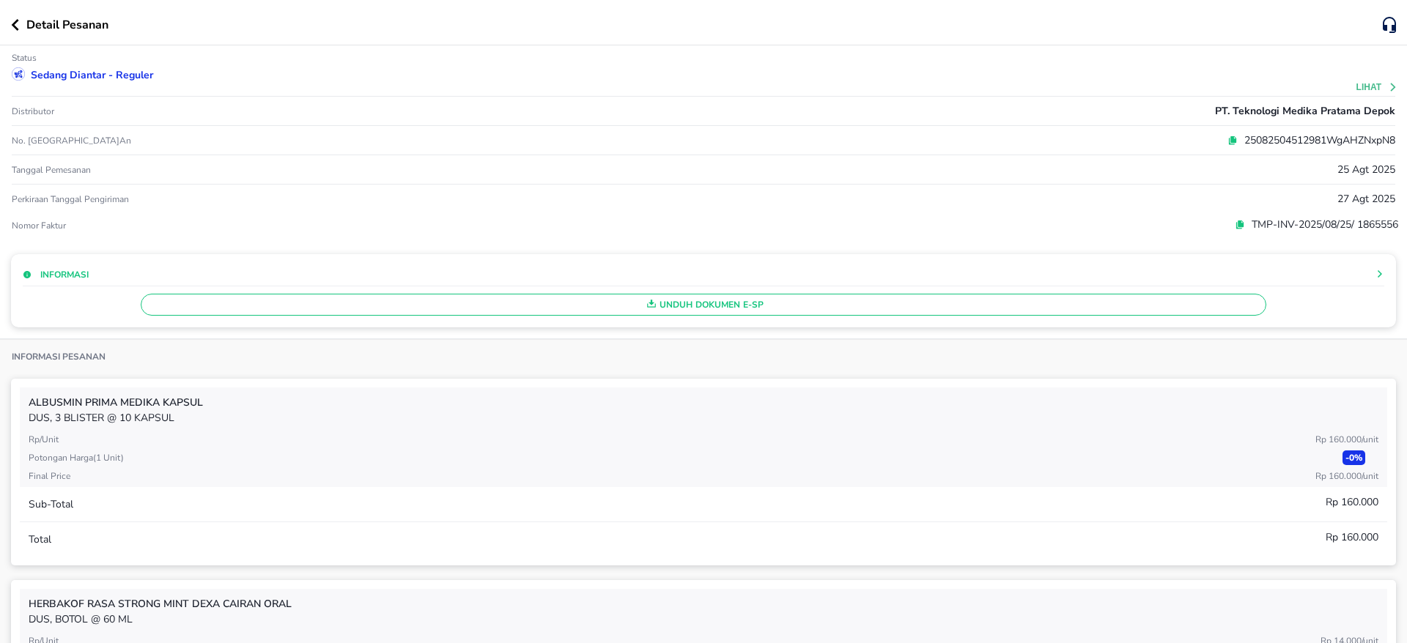
drag, startPoint x: 16, startPoint y: 26, endPoint x: 70, endPoint y: 63, distance: 65.2
click at [16, 26] on icon "button" at bounding box center [15, 25] width 8 height 12
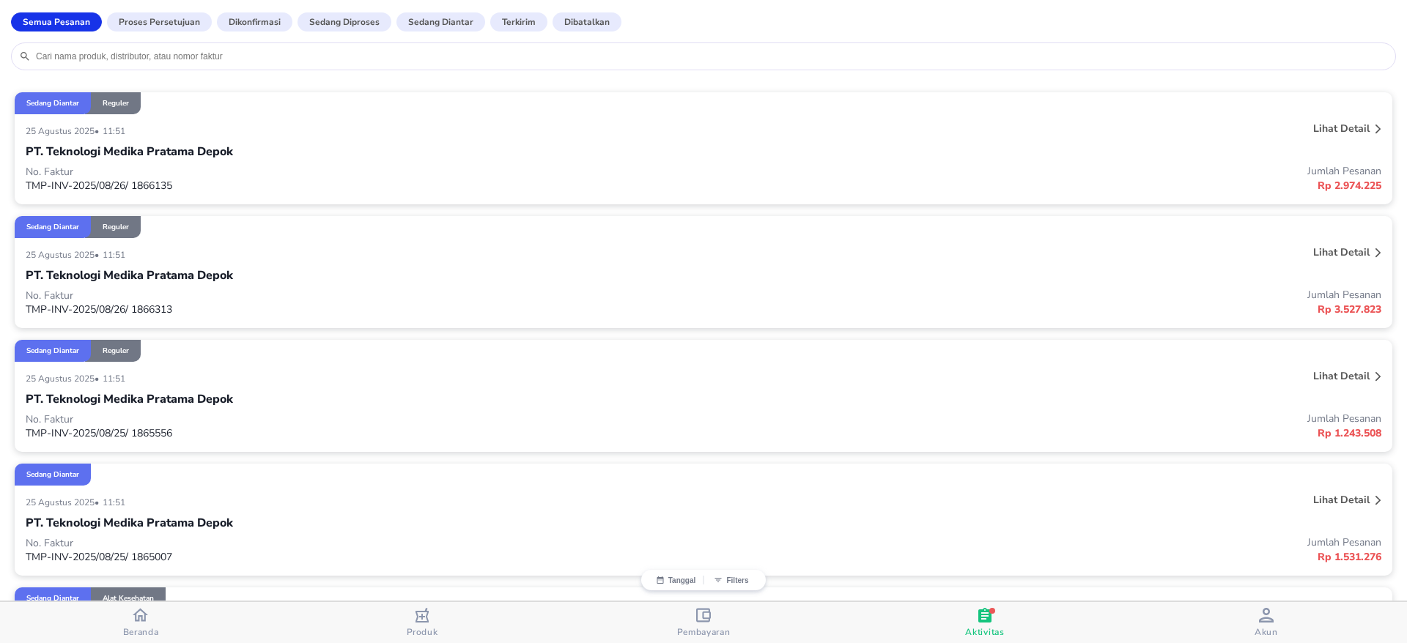
scroll to position [237, 0]
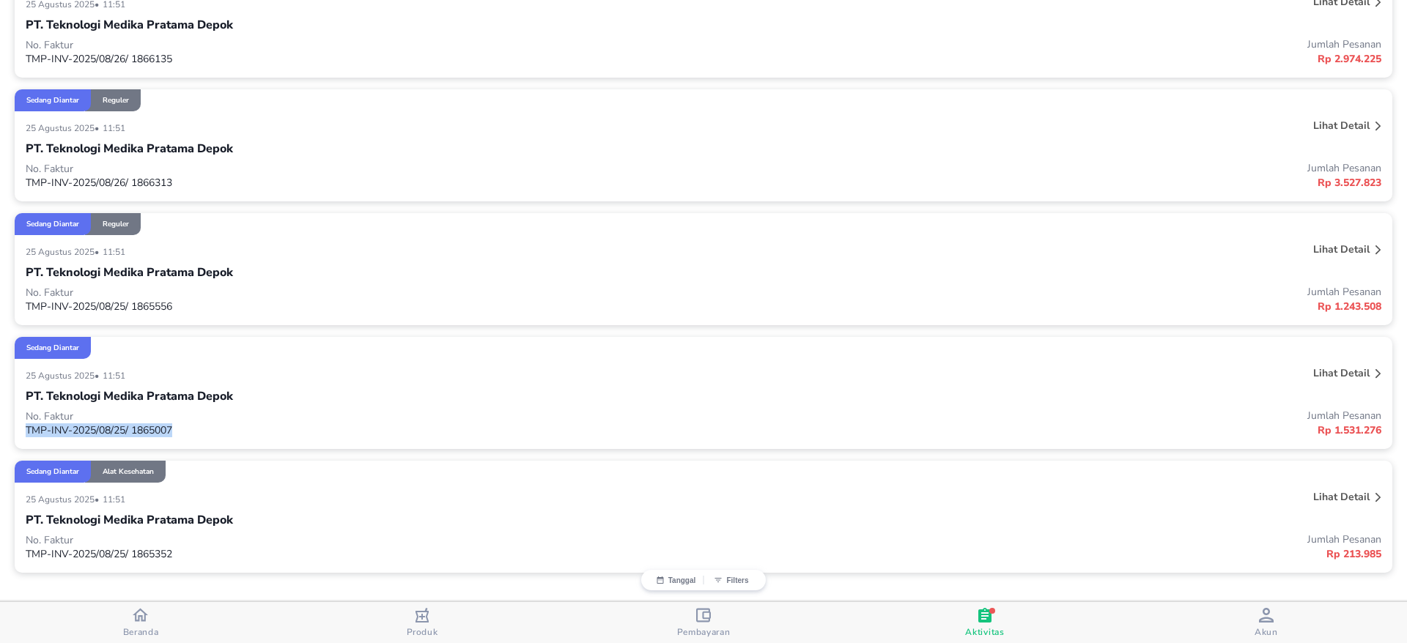
copy p "TMP-INV-2025/08/25/ 1865007"
drag, startPoint x: 182, startPoint y: 431, endPoint x: 19, endPoint y: 434, distance: 163.4
click at [19, 434] on div "[DATE] • 11:51 Lihat detail PT. Teknologi Medika Pratama Depok No. Faktur TMP-I…" at bounding box center [703, 404] width 1377 height 90
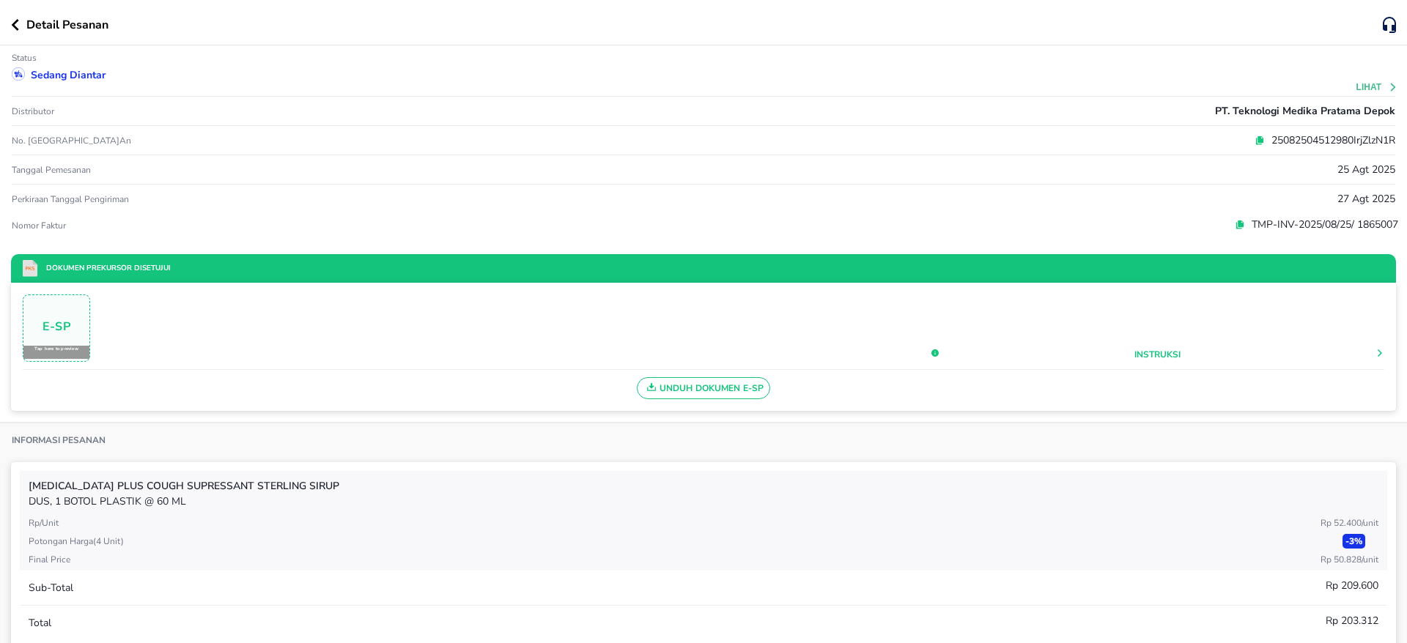
click at [17, 26] on icon "button" at bounding box center [15, 25] width 8 height 12
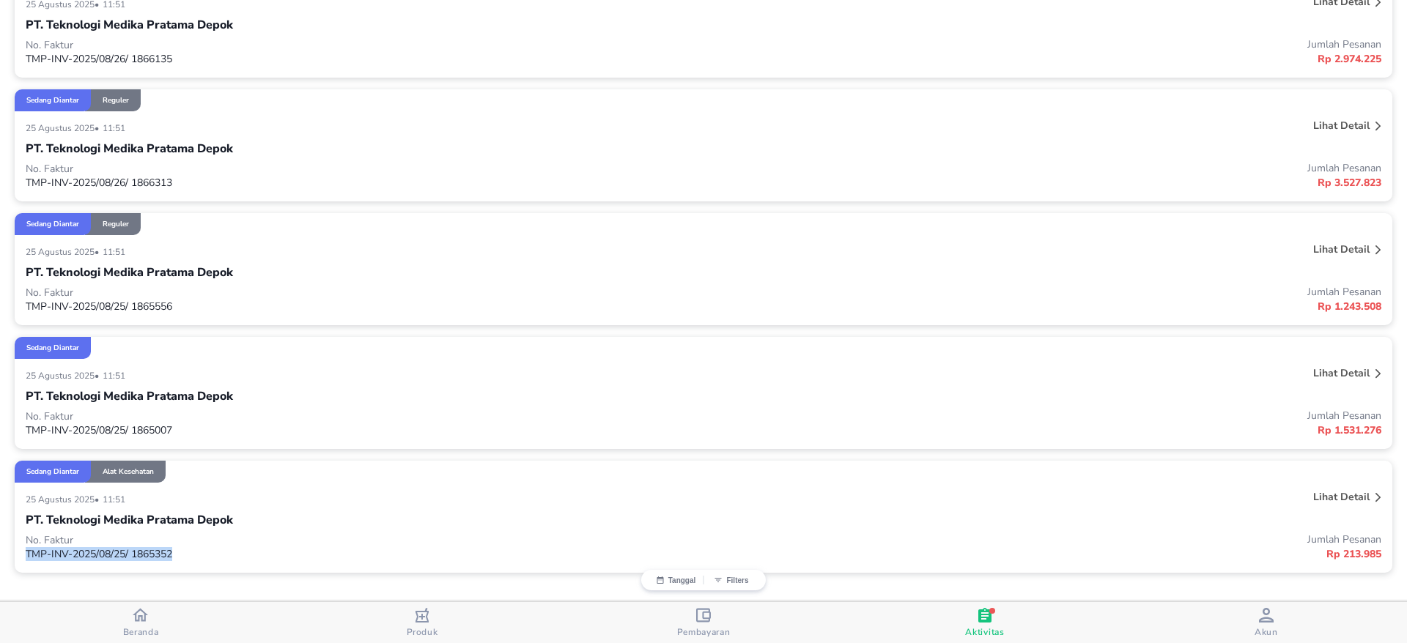
copy p "TMP-INV-2025/08/25/ 1865352"
drag, startPoint x: 184, startPoint y: 549, endPoint x: 15, endPoint y: 558, distance: 169.5
click at [15, 558] on div "[DATE] • 11:51 Lihat detail PT. Teknologi Medika Pratama Depok No. Faktur TMP-I…" at bounding box center [703, 528] width 1377 height 90
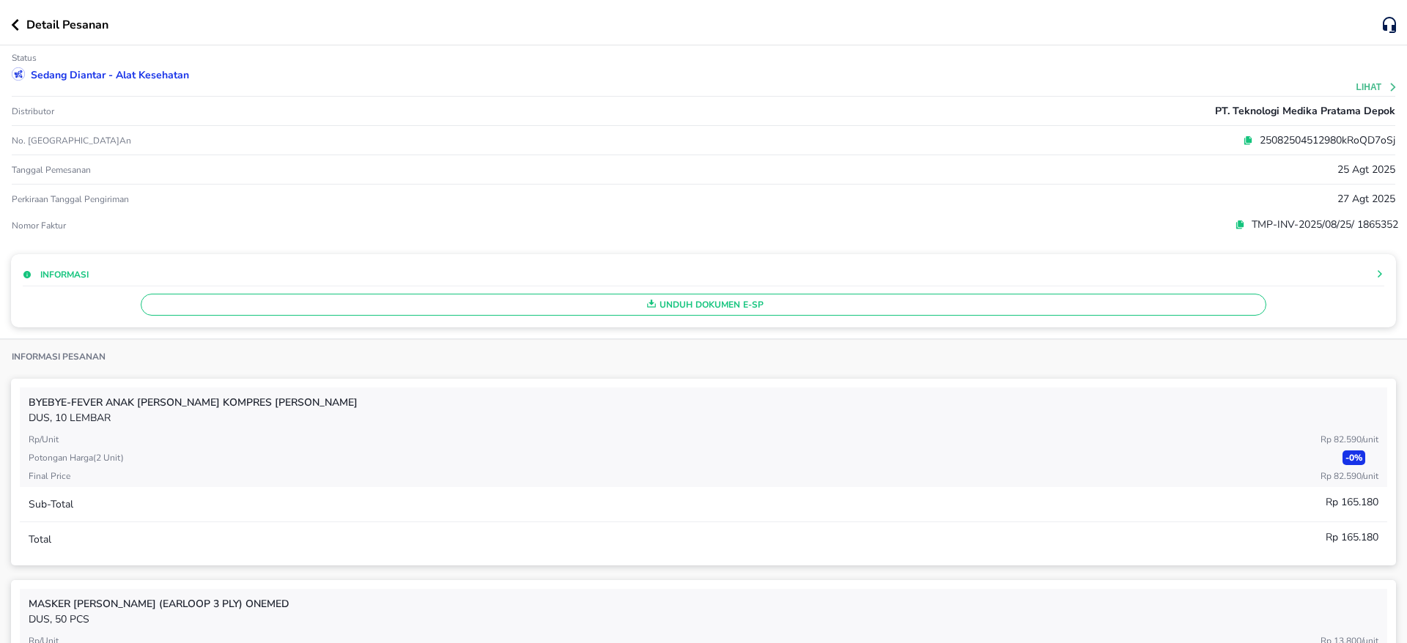
drag, startPoint x: 16, startPoint y: 27, endPoint x: 29, endPoint y: 29, distance: 13.3
click at [16, 27] on icon "button" at bounding box center [15, 25] width 7 height 12
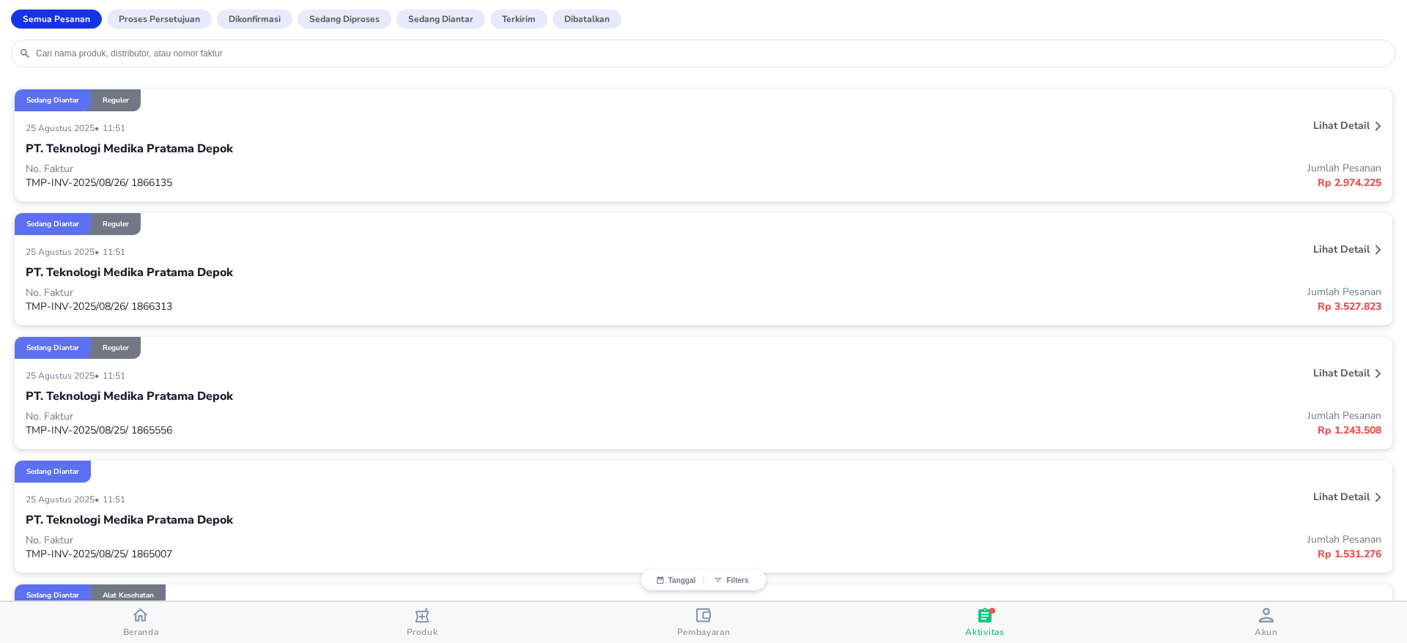
scroll to position [0, 0]
